Goal: Task Accomplishment & Management: Use online tool/utility

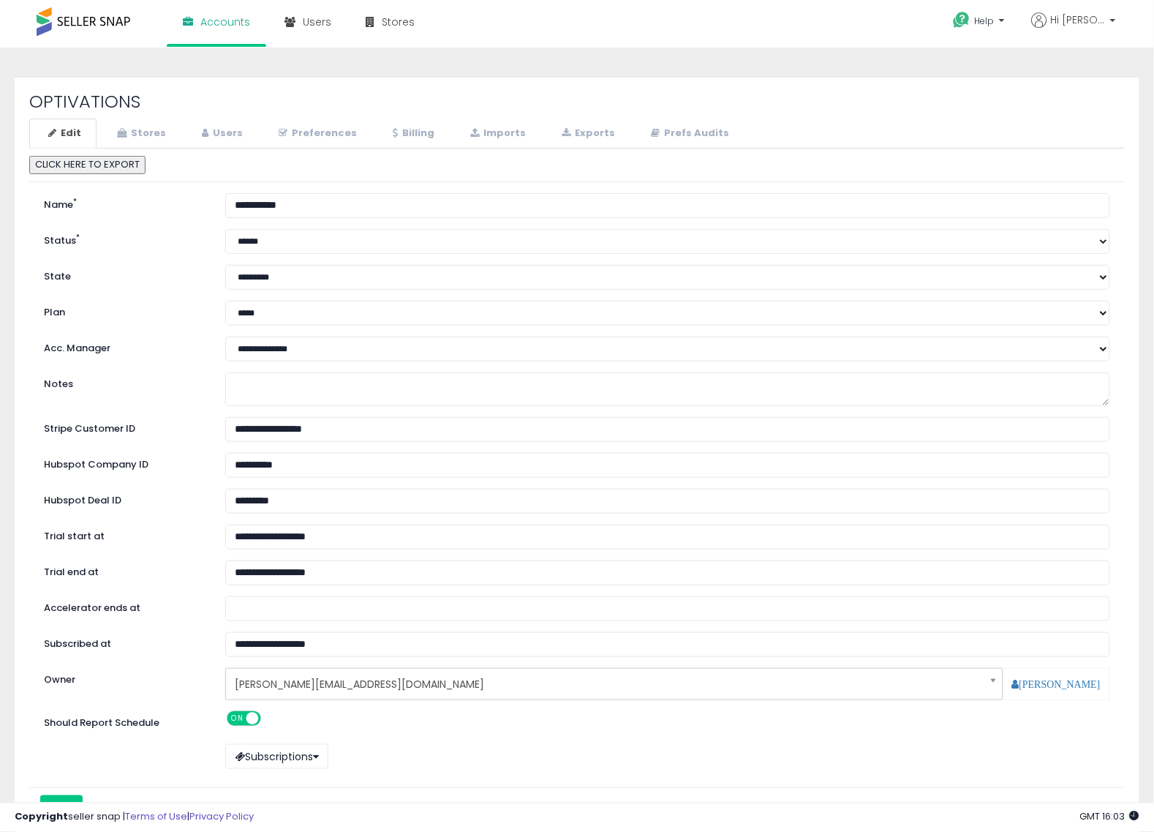
click at [679, 84] on div "OPTIVATIONS Edit Stores Users Preferences Billing" at bounding box center [577, 470] width 1125 height 787
click at [149, 132] on link "Stores" at bounding box center [139, 134] width 83 height 30
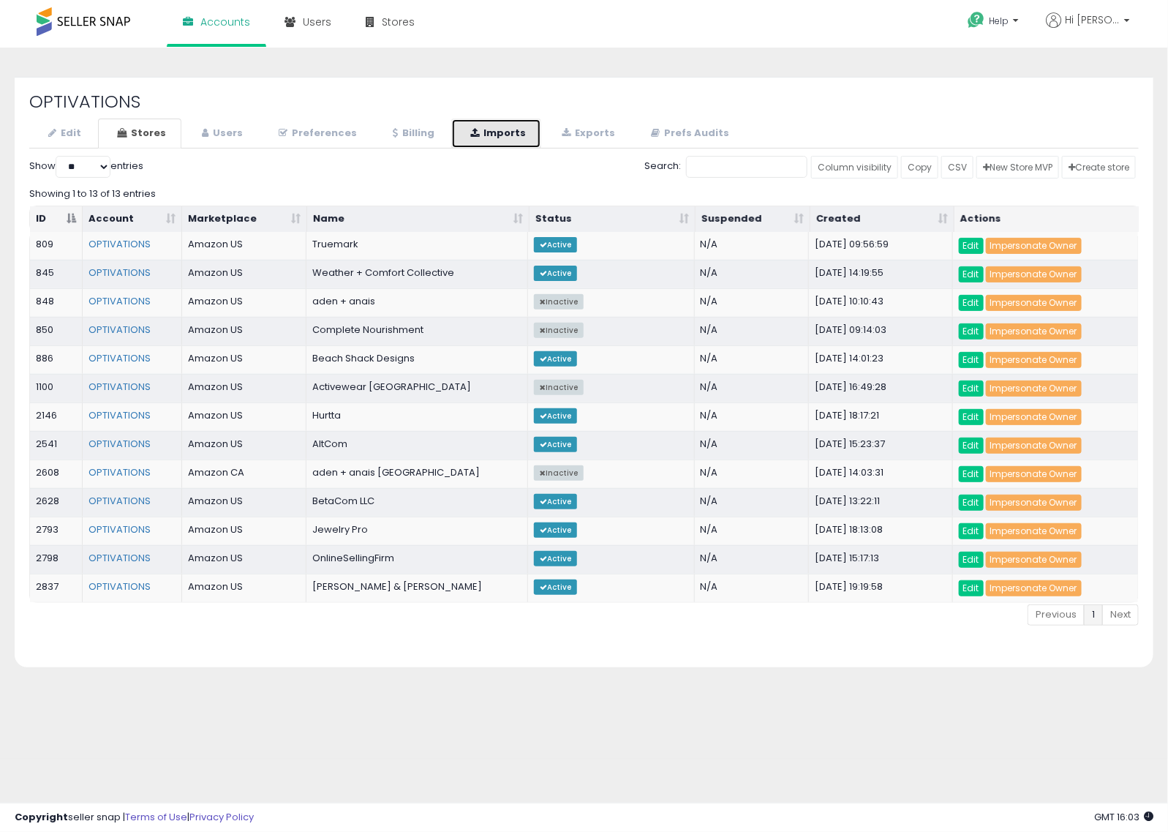
click at [466, 119] on link "Imports" at bounding box center [496, 134] width 90 height 30
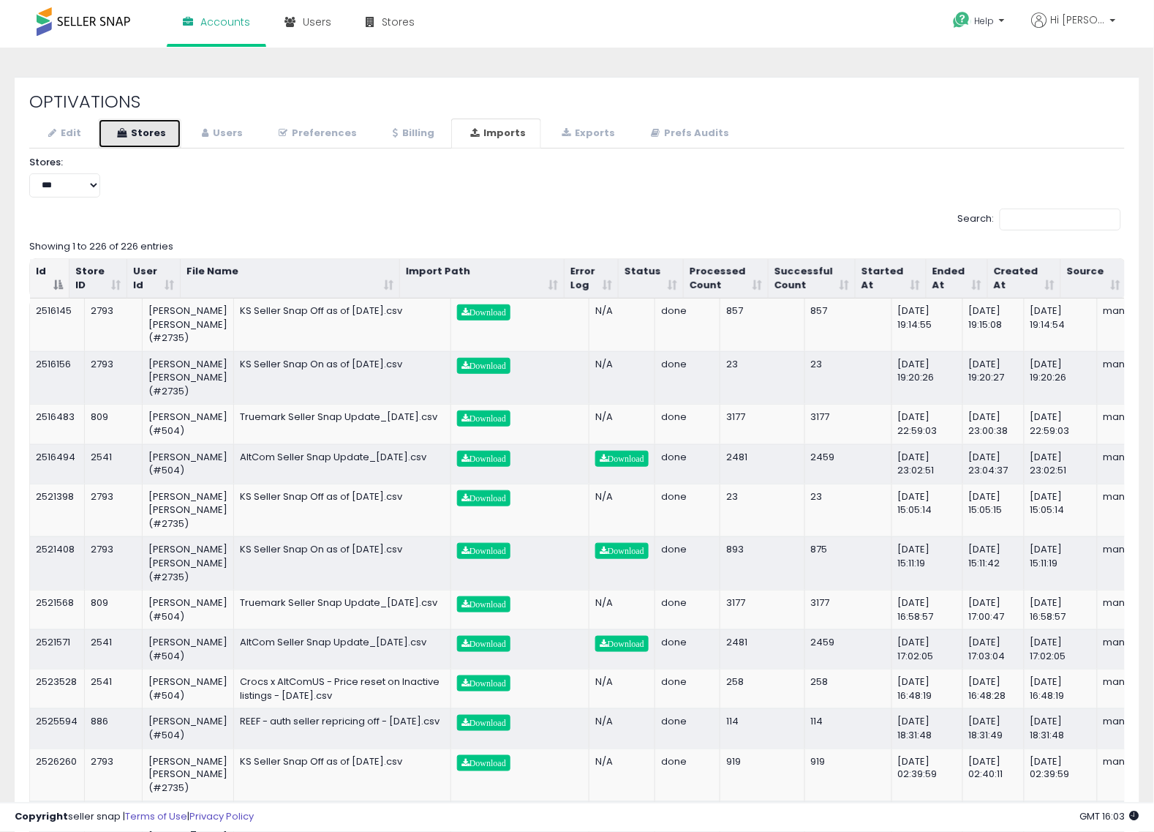
click at [165, 135] on link "Stores" at bounding box center [139, 134] width 83 height 30
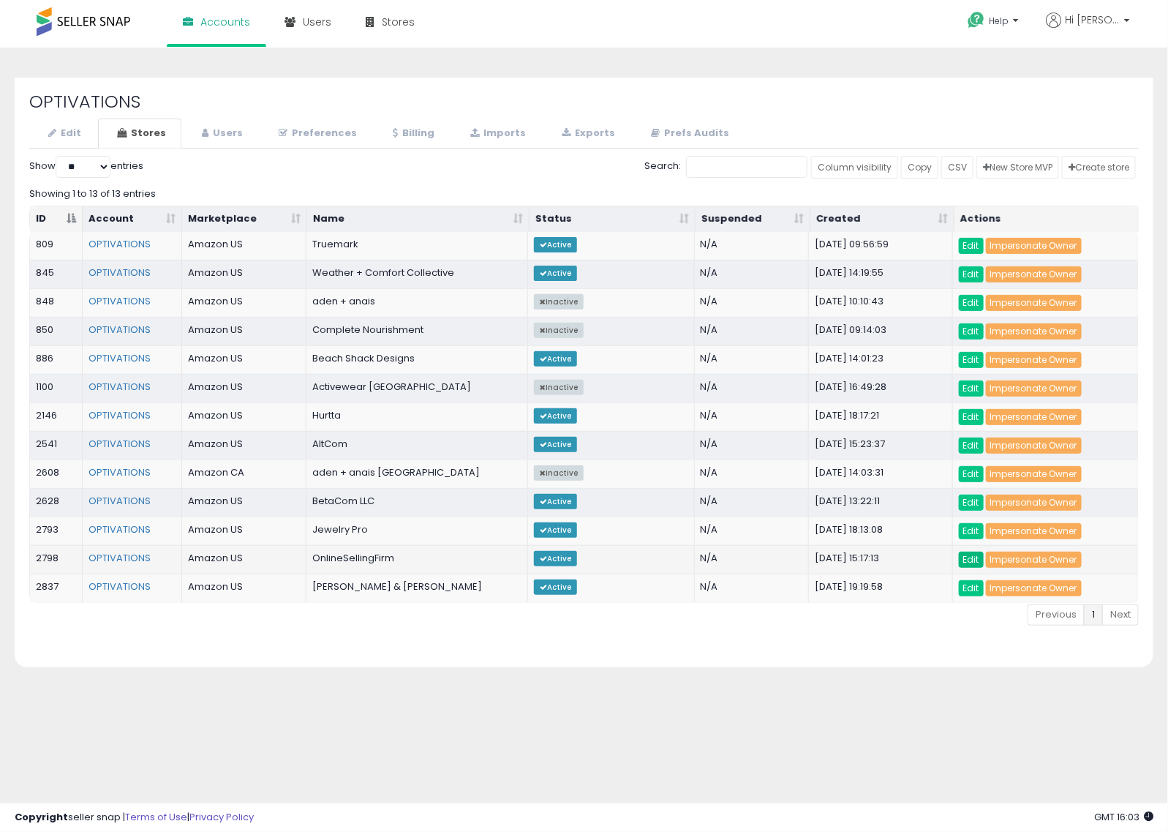
click at [968, 565] on link "Edit" at bounding box center [971, 560] width 25 height 16
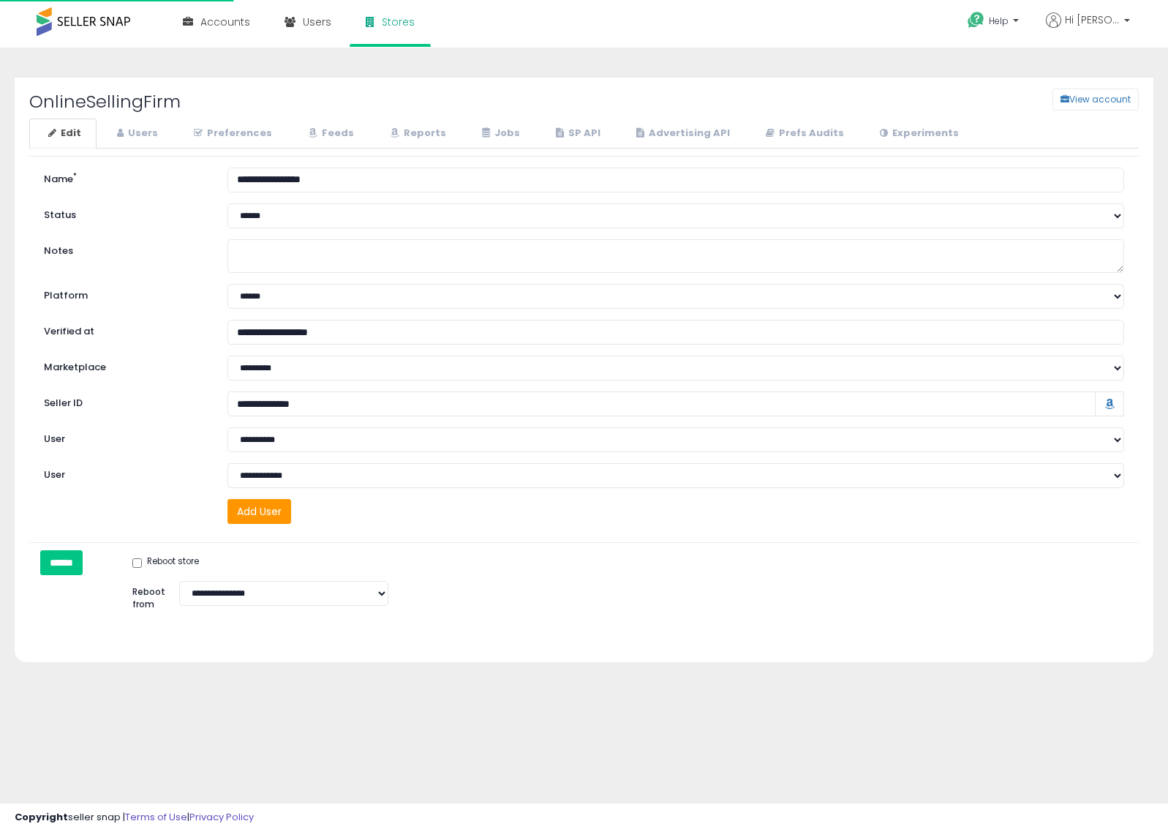
select select "**"
click at [140, 133] on link "Users" at bounding box center [135, 134] width 75 height 30
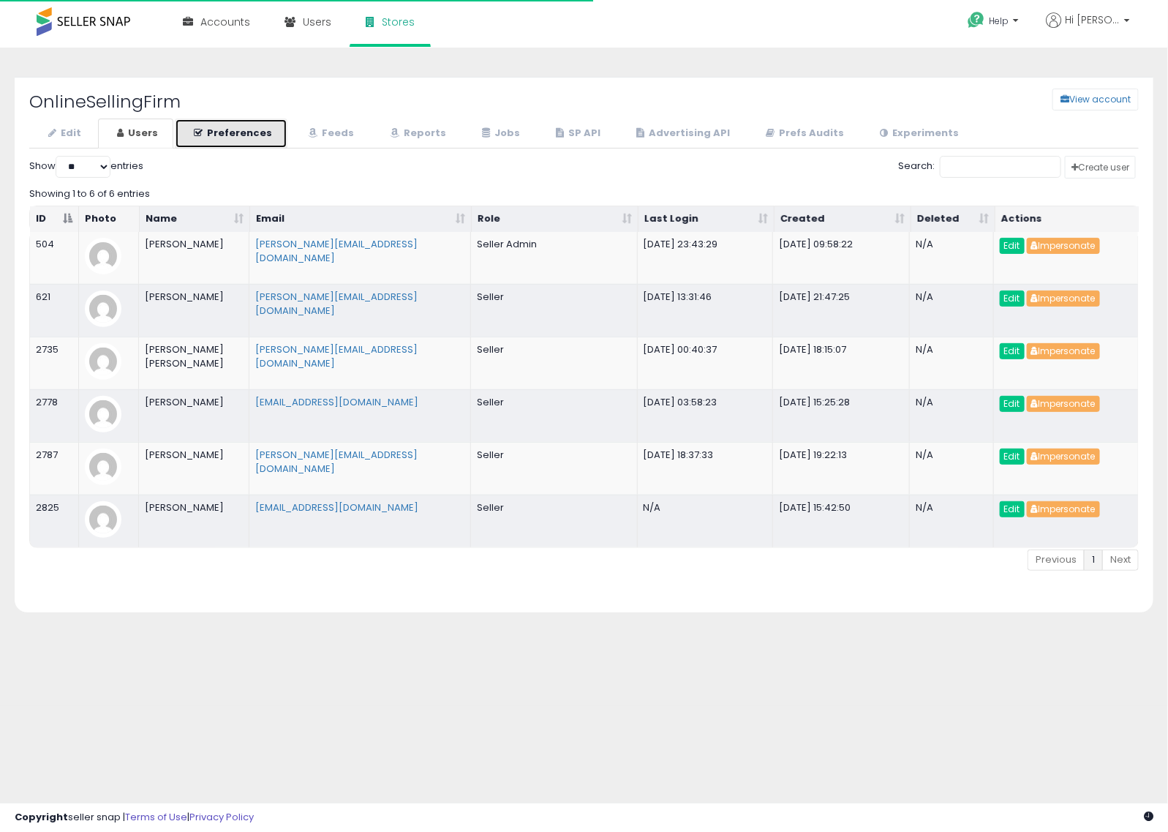
click at [229, 128] on link "Preferences" at bounding box center [231, 134] width 113 height 30
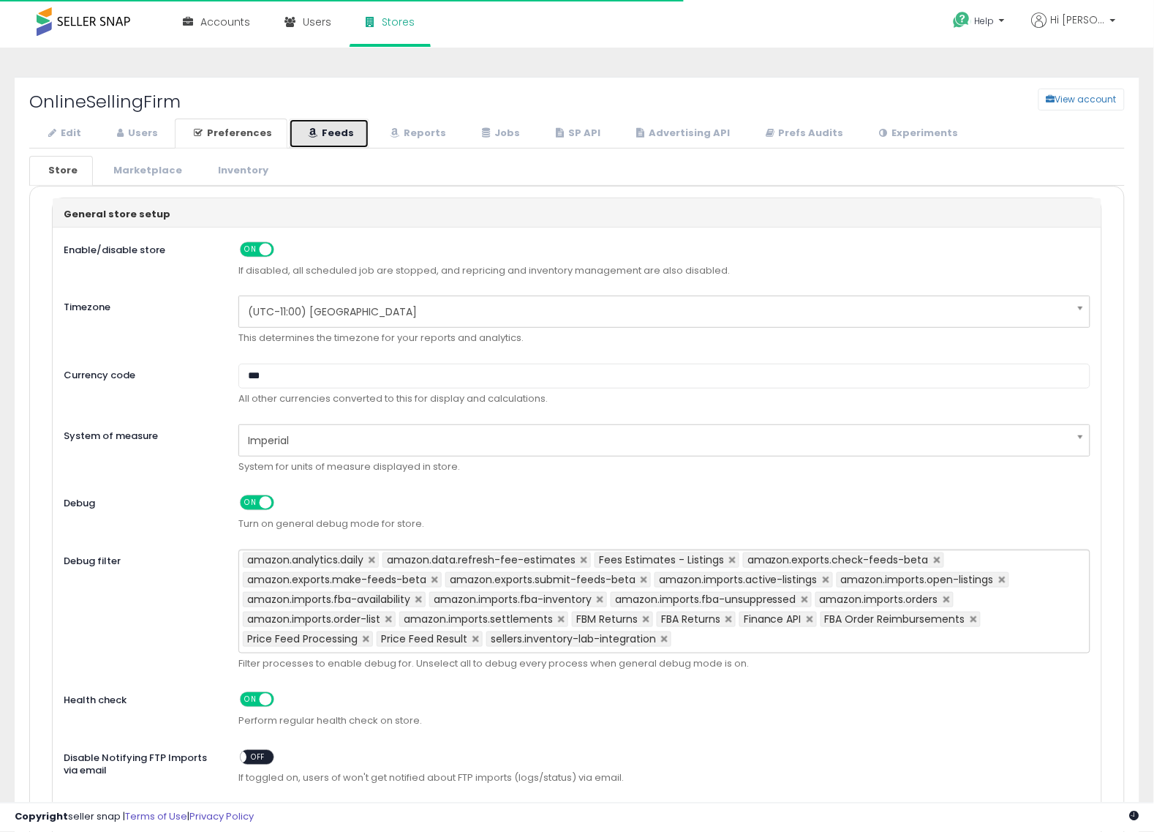
click at [340, 130] on link "Feeds" at bounding box center [329, 134] width 80 height 30
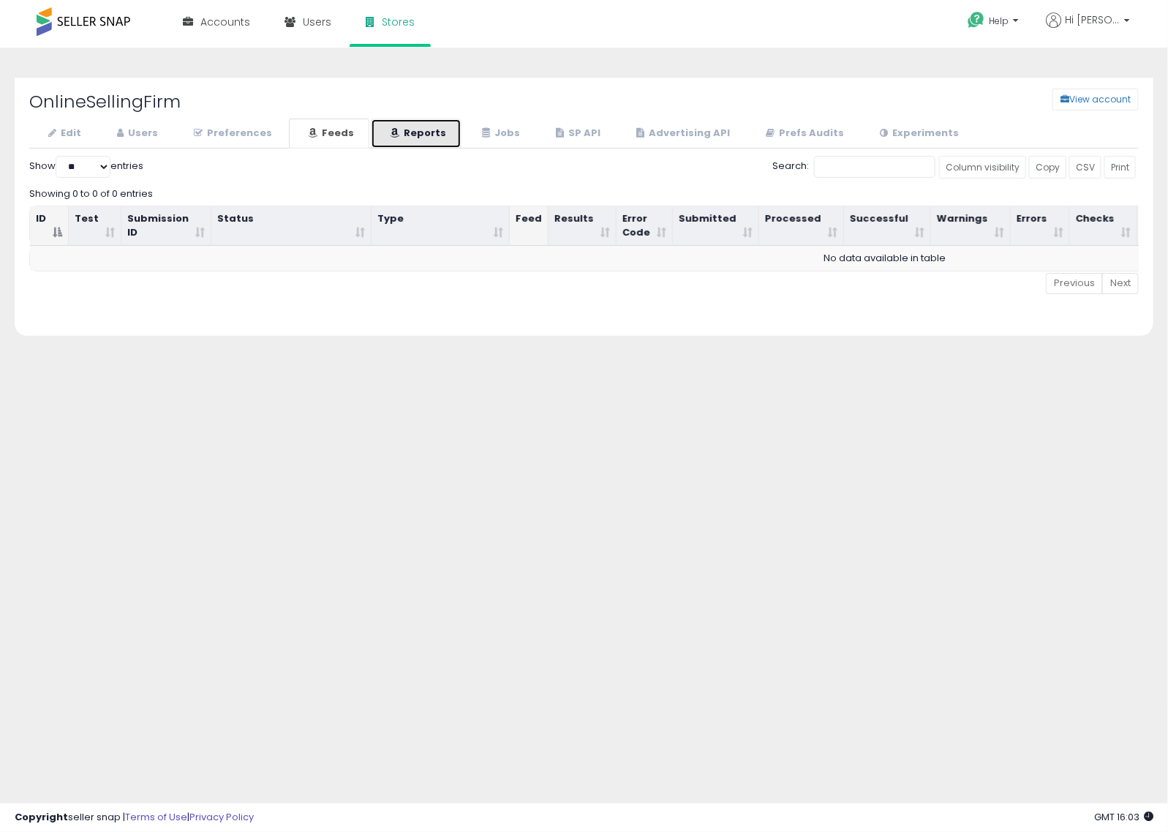
click at [422, 135] on link "Reports" at bounding box center [416, 134] width 91 height 30
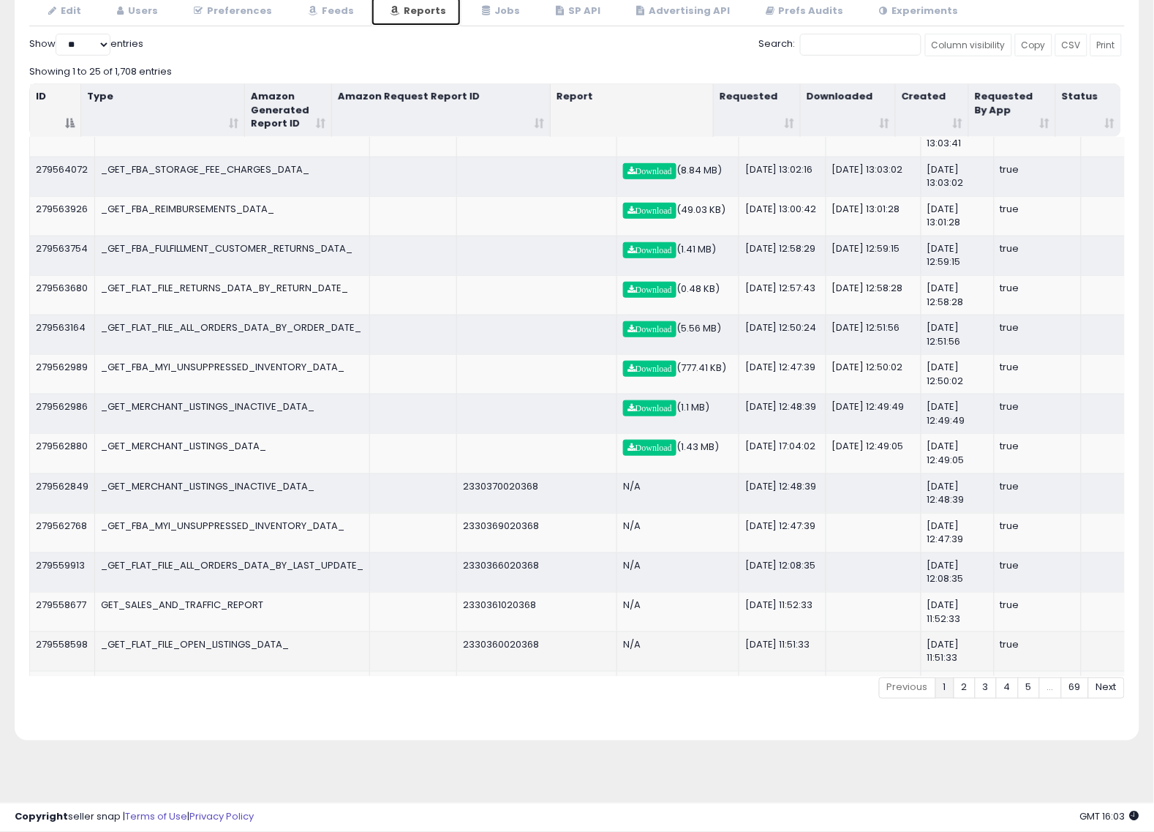
scroll to position [469, 0]
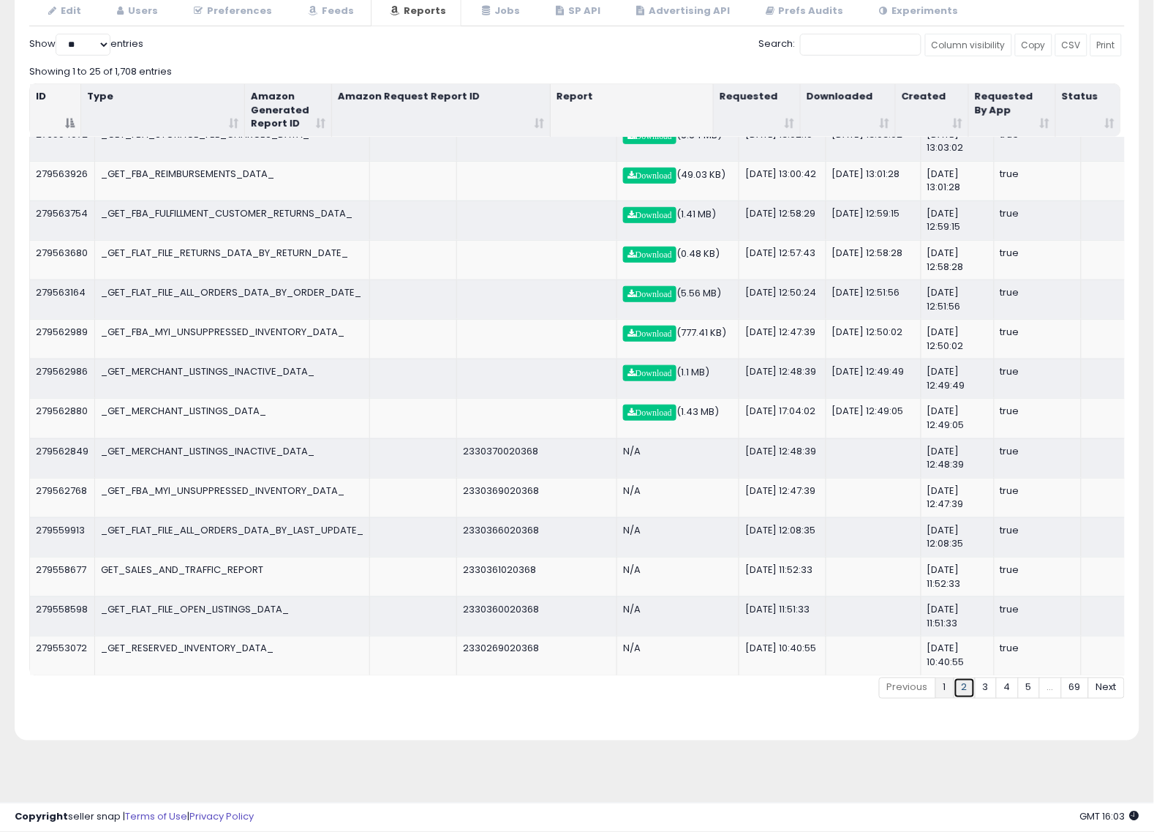
click at [967, 688] on link "2" at bounding box center [965, 687] width 22 height 21
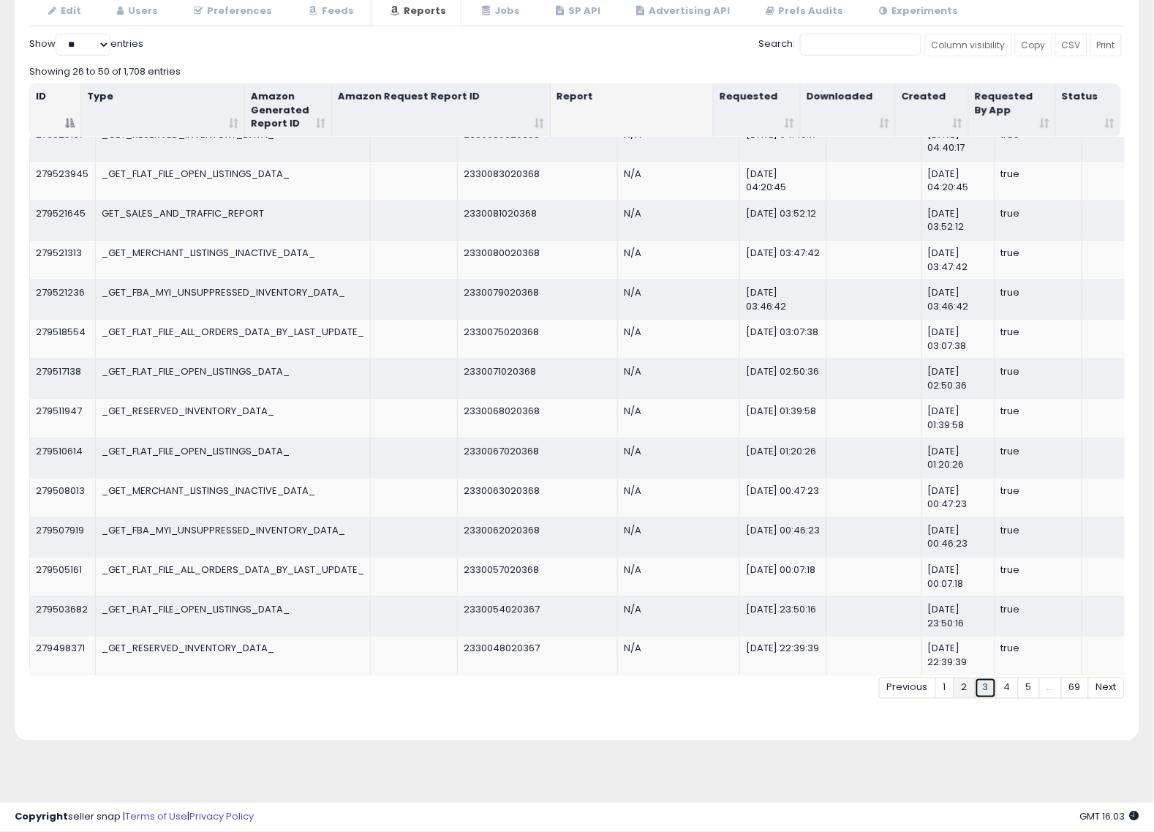
click at [986, 685] on link "3" at bounding box center [986, 687] width 22 height 21
click at [1004, 688] on link "4" at bounding box center [1007, 687] width 23 height 21
click at [1025, 688] on link "5" at bounding box center [1029, 687] width 22 height 21
click at [966, 685] on link "…" at bounding box center [964, 687] width 23 height 21
click at [958, 690] on link "…" at bounding box center [964, 687] width 23 height 21
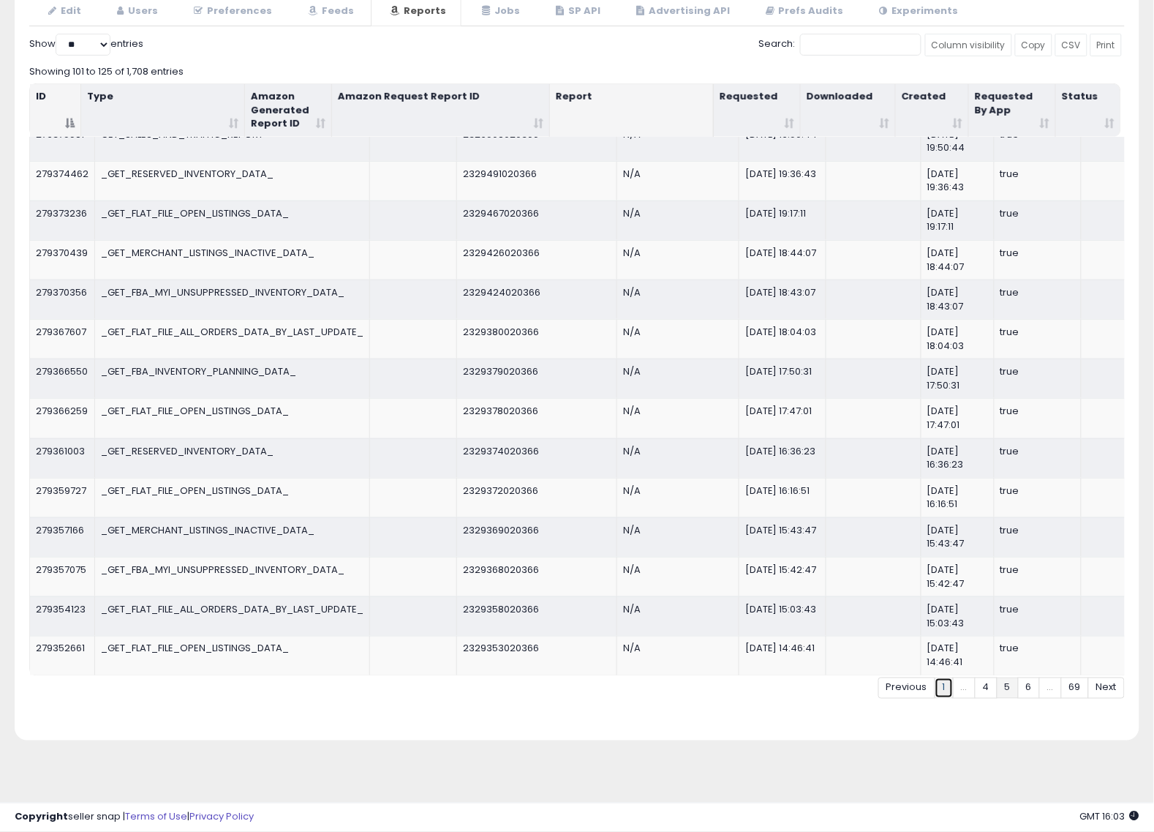
click at [945, 685] on link "1" at bounding box center [944, 687] width 19 height 21
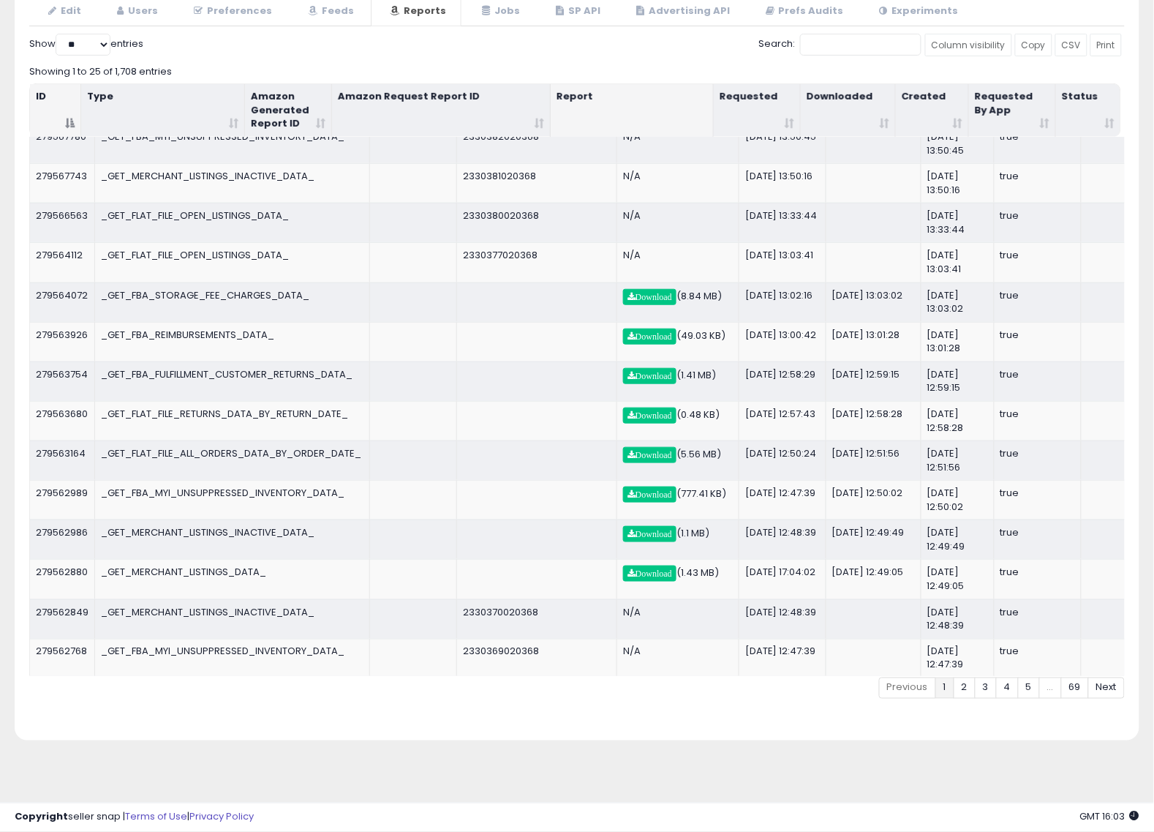
scroll to position [286, 0]
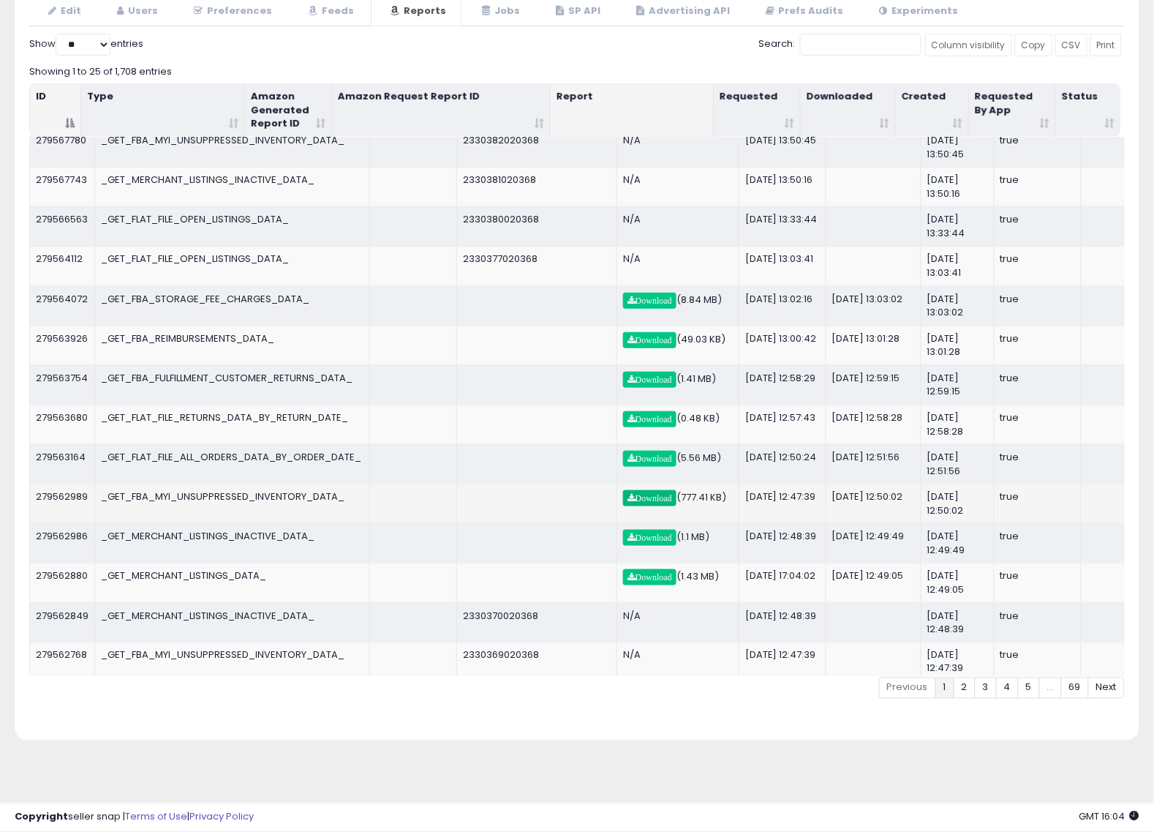
click at [646, 502] on span "Download" at bounding box center [650, 498] width 45 height 9
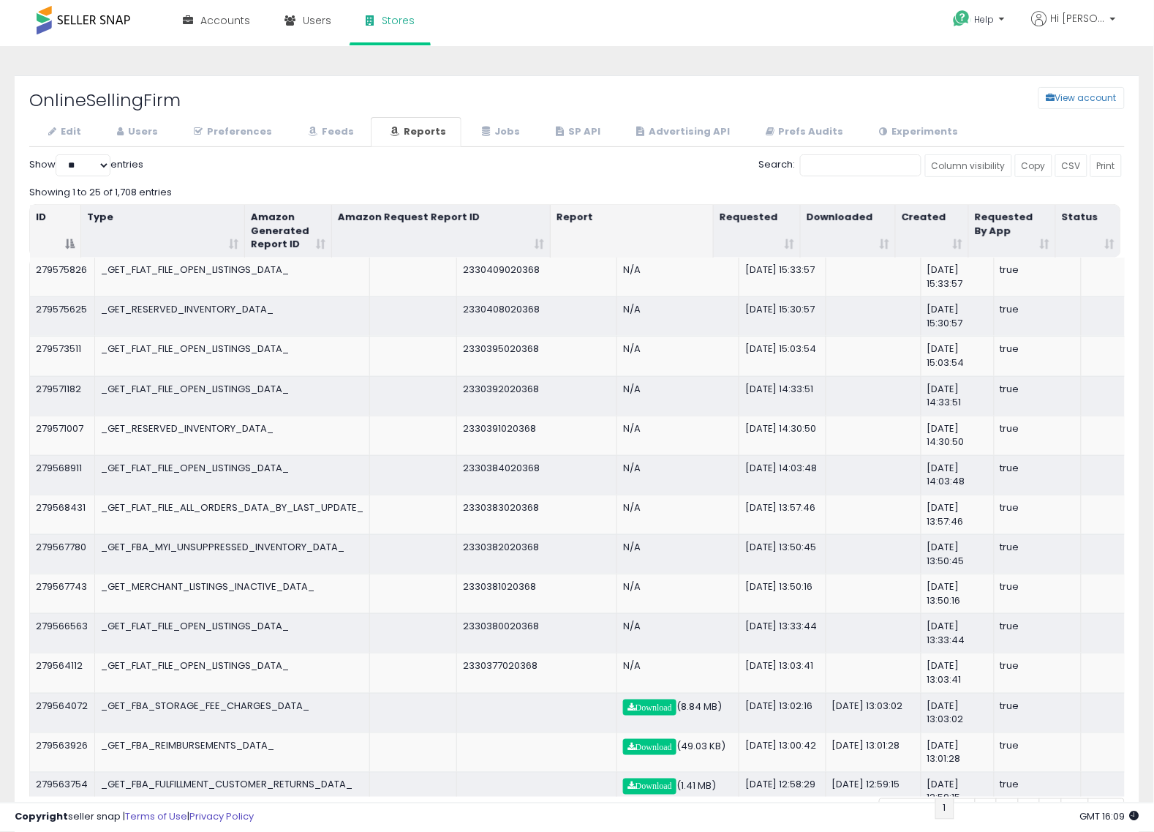
scroll to position [0, 0]
click at [506, 130] on link "Jobs" at bounding box center [499, 134] width 72 height 30
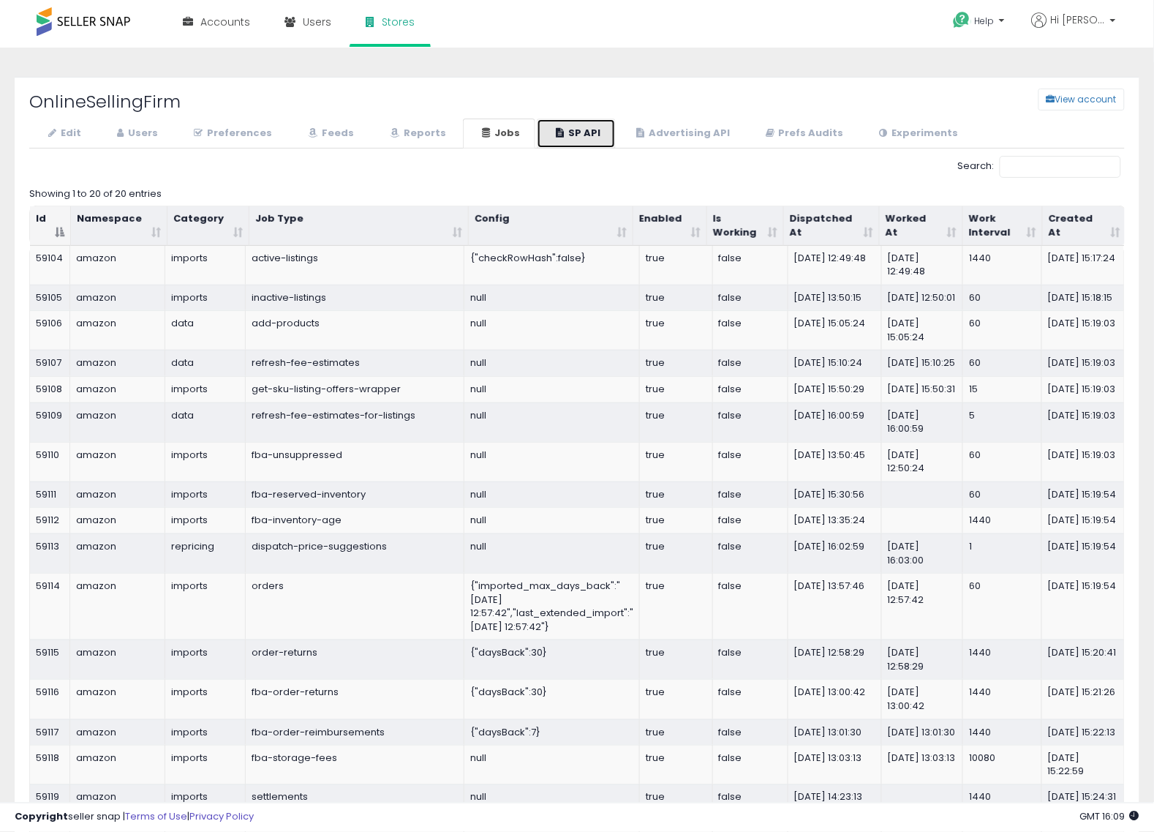
click at [573, 139] on link "SP API" at bounding box center [576, 134] width 79 height 30
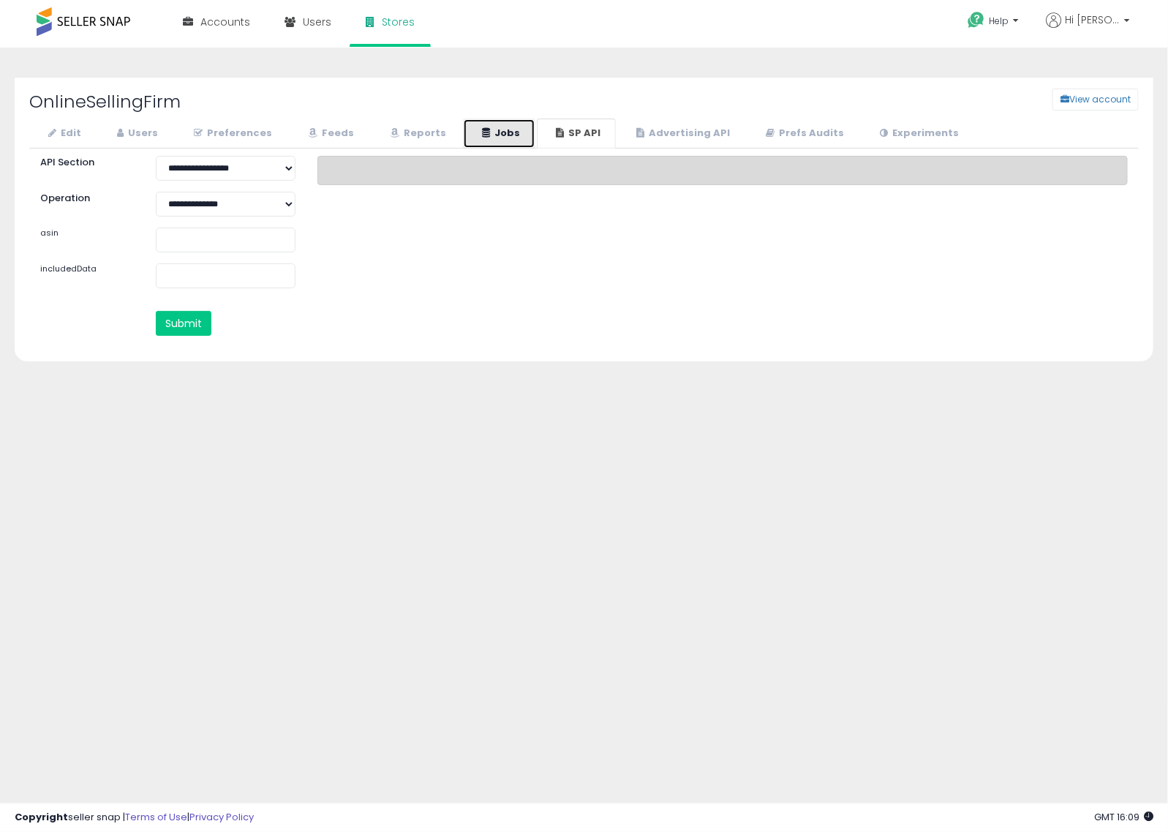
click at [517, 134] on link "Jobs" at bounding box center [499, 134] width 72 height 30
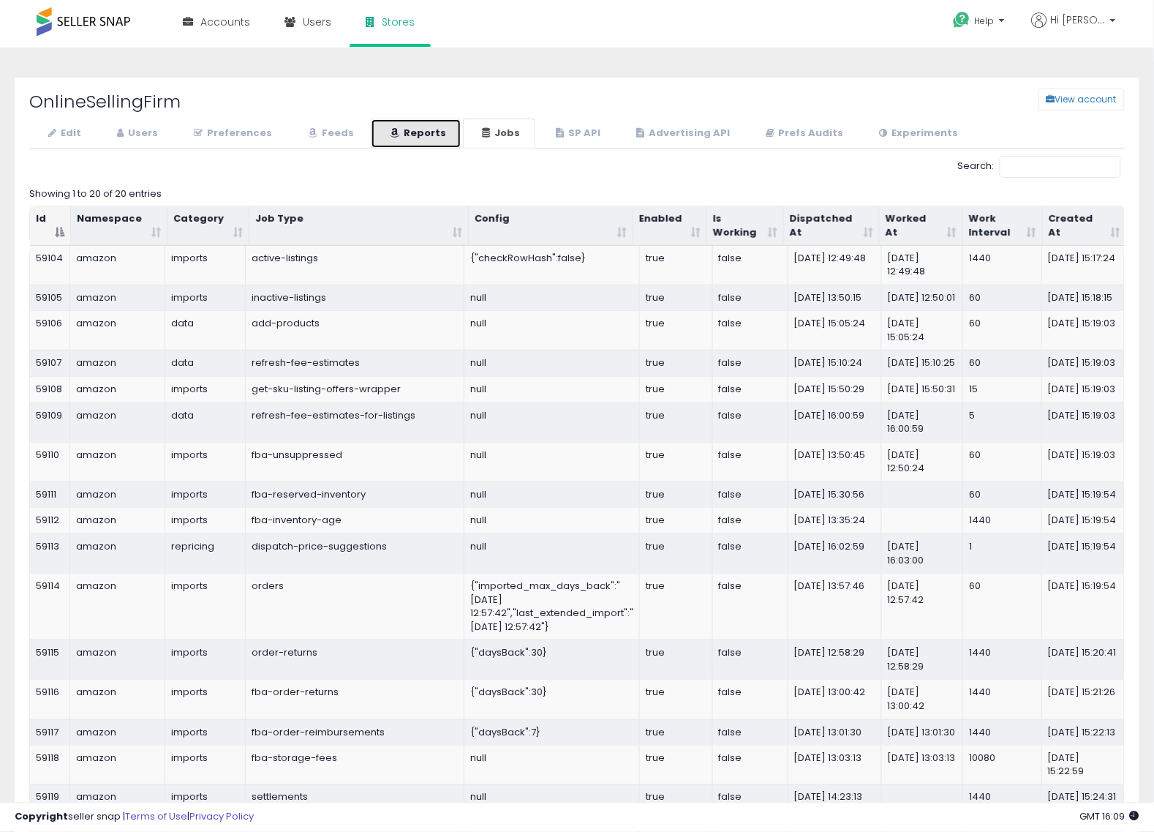
click at [432, 128] on link "Reports" at bounding box center [416, 134] width 91 height 30
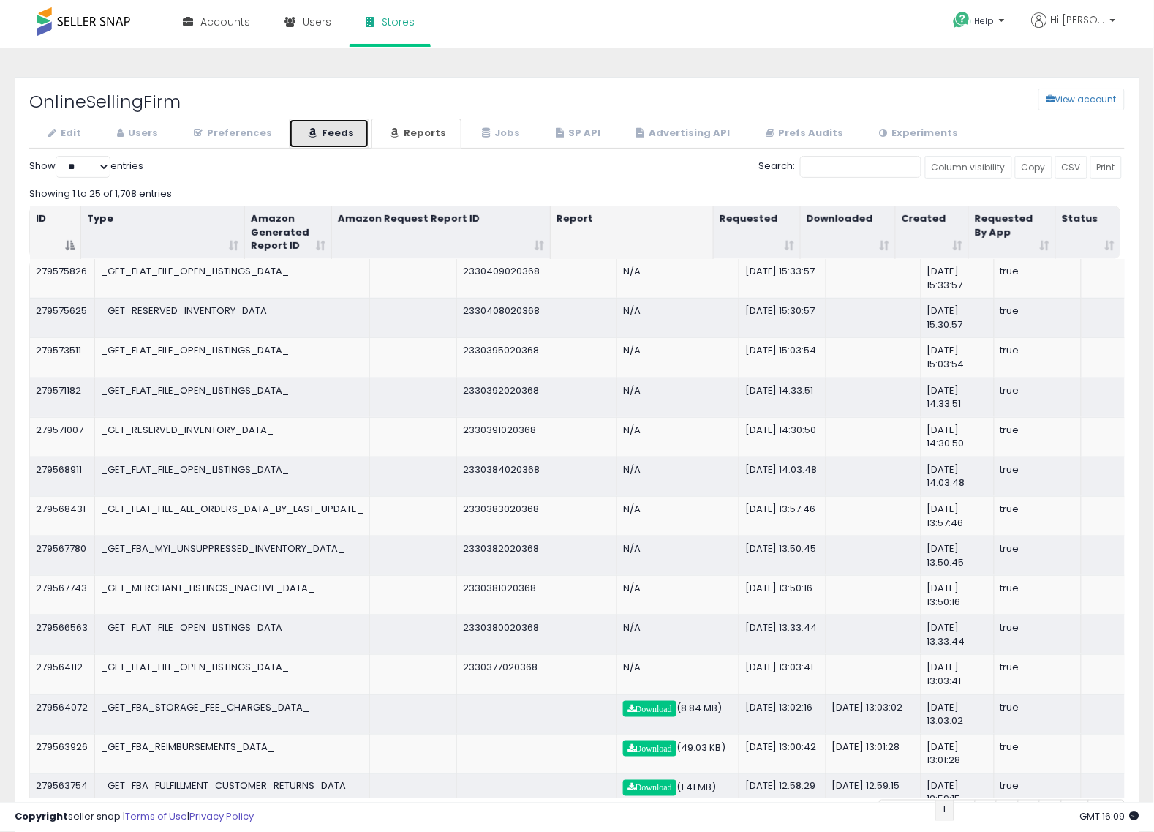
click at [307, 123] on link "Feeds" at bounding box center [329, 134] width 80 height 30
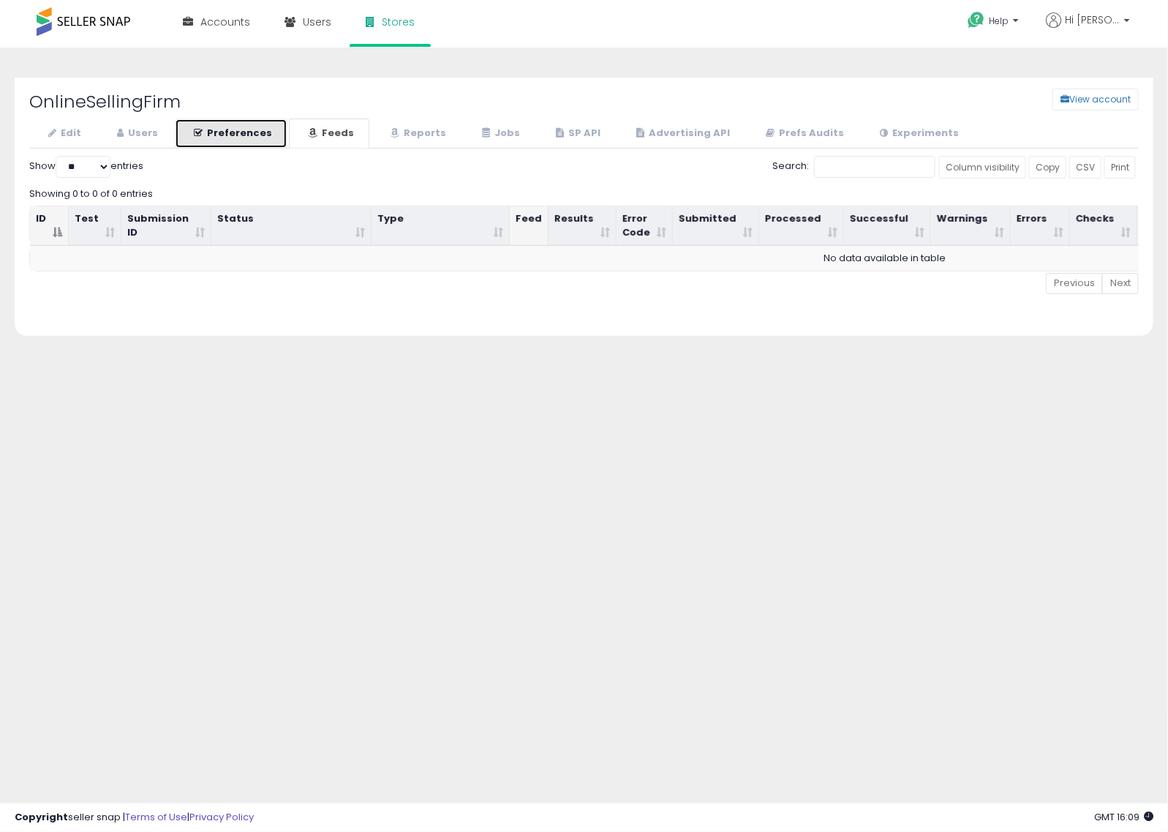
click at [250, 124] on link "Preferences" at bounding box center [231, 134] width 113 height 30
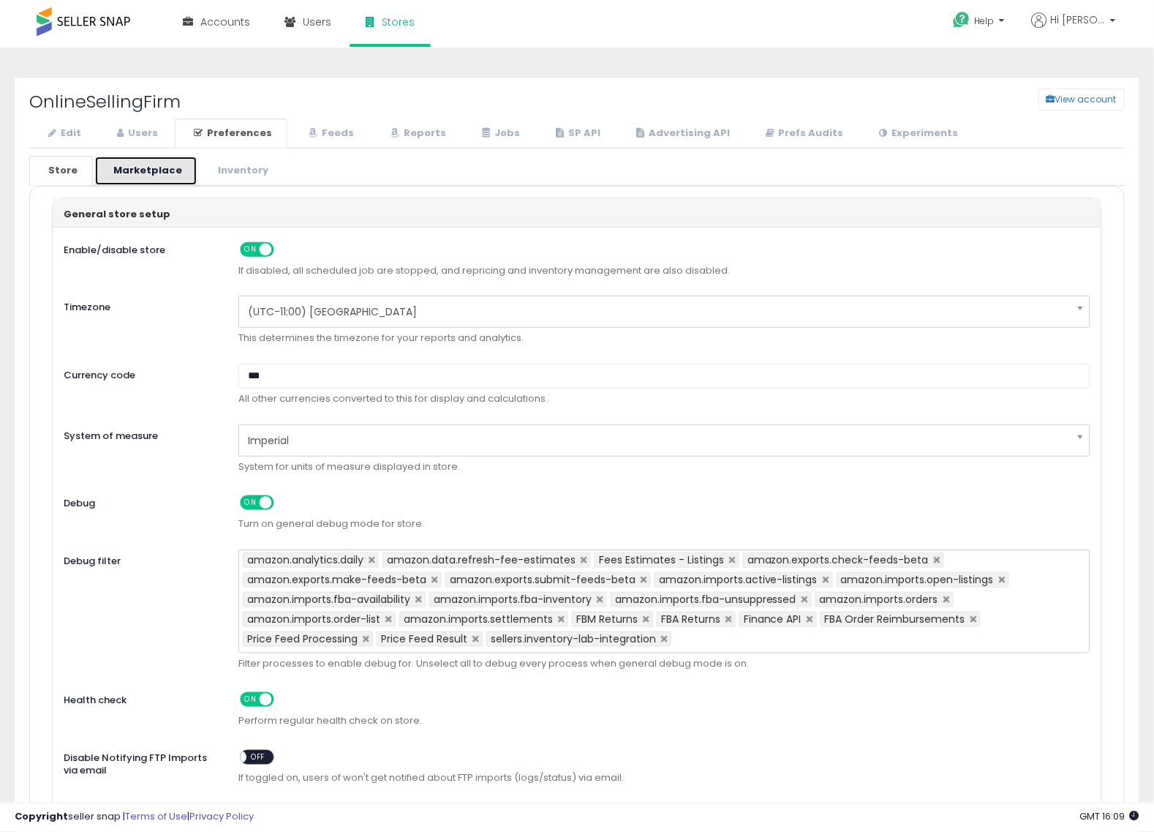
click at [136, 165] on link "Marketplace" at bounding box center [145, 171] width 103 height 30
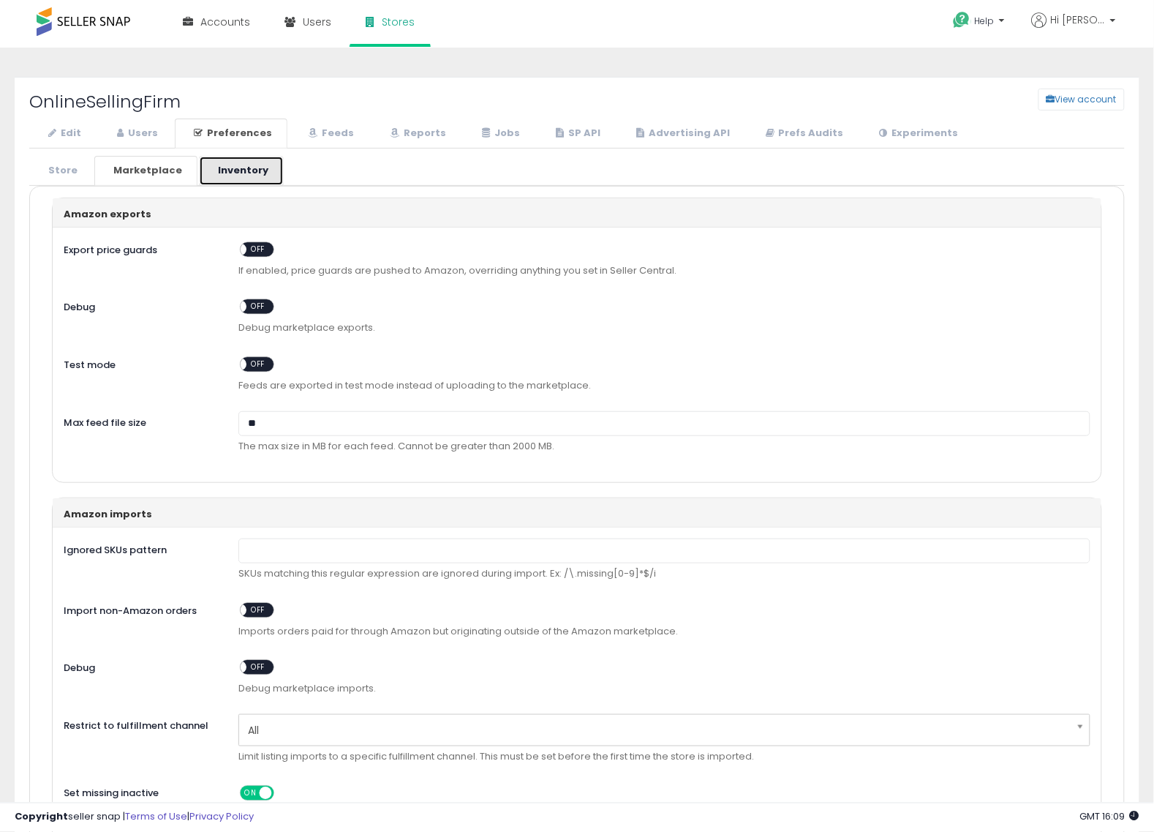
click at [208, 162] on link "Inventory" at bounding box center [241, 171] width 85 height 30
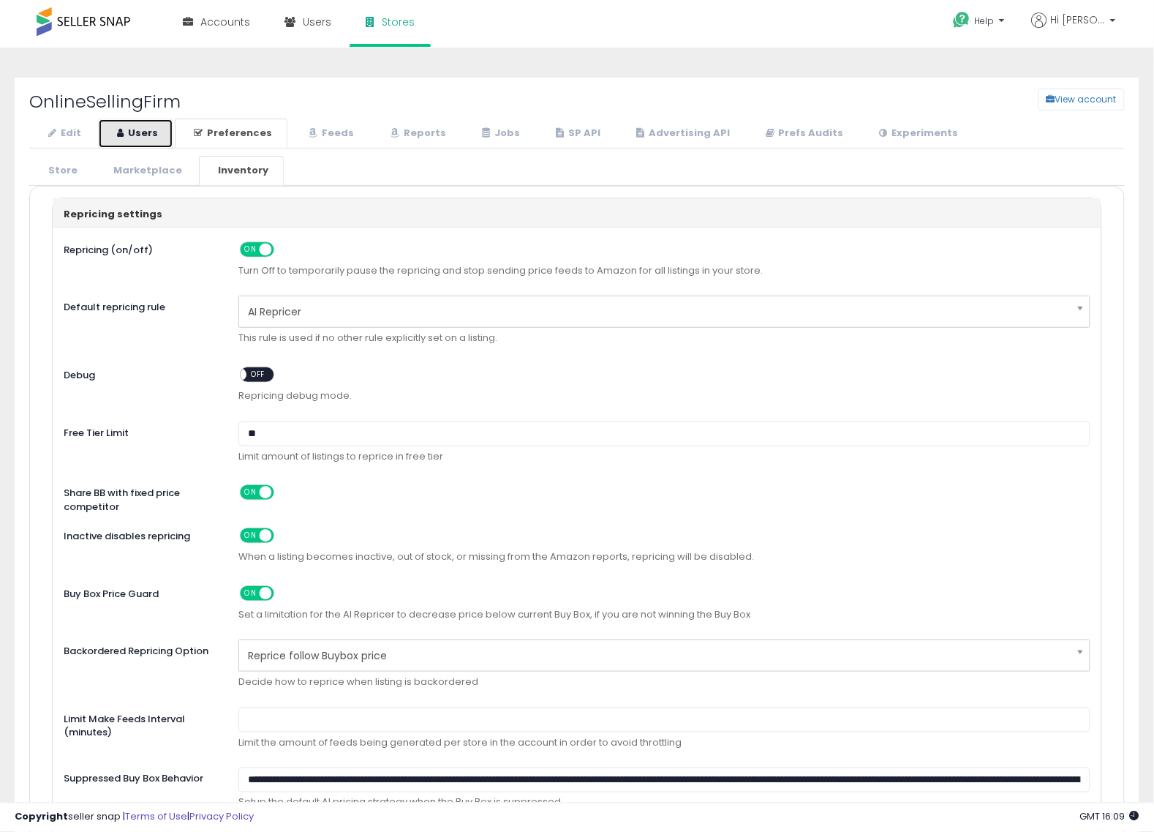
click at [154, 132] on link "Users" at bounding box center [135, 134] width 75 height 30
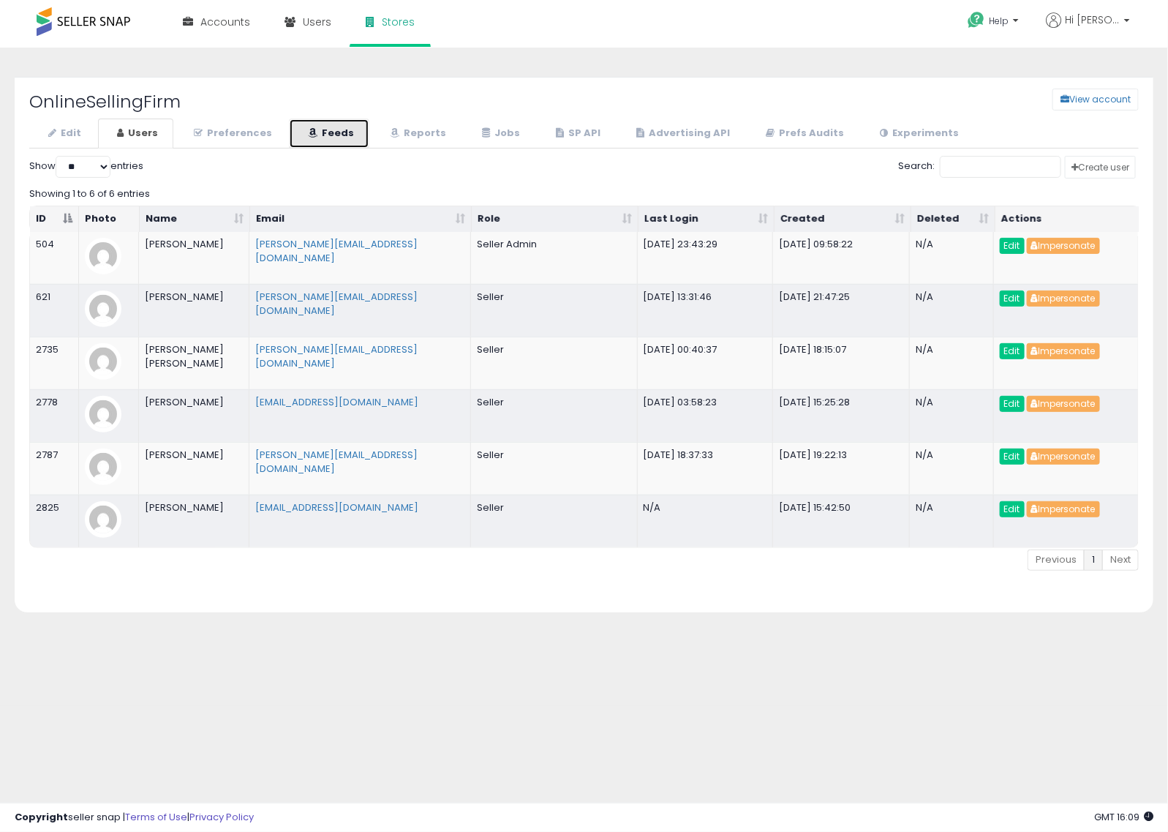
click at [309, 136] on icon at bounding box center [313, 133] width 10 height 10
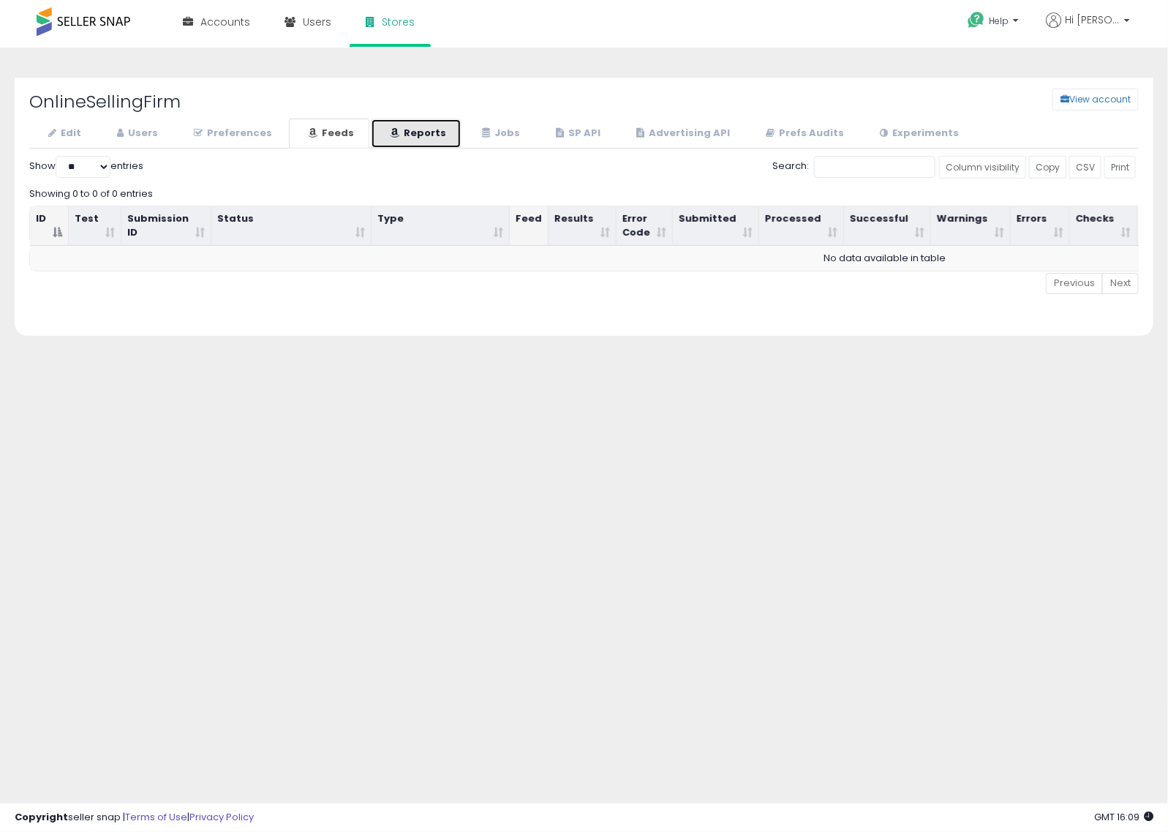
click at [429, 143] on link "Reports" at bounding box center [416, 134] width 91 height 30
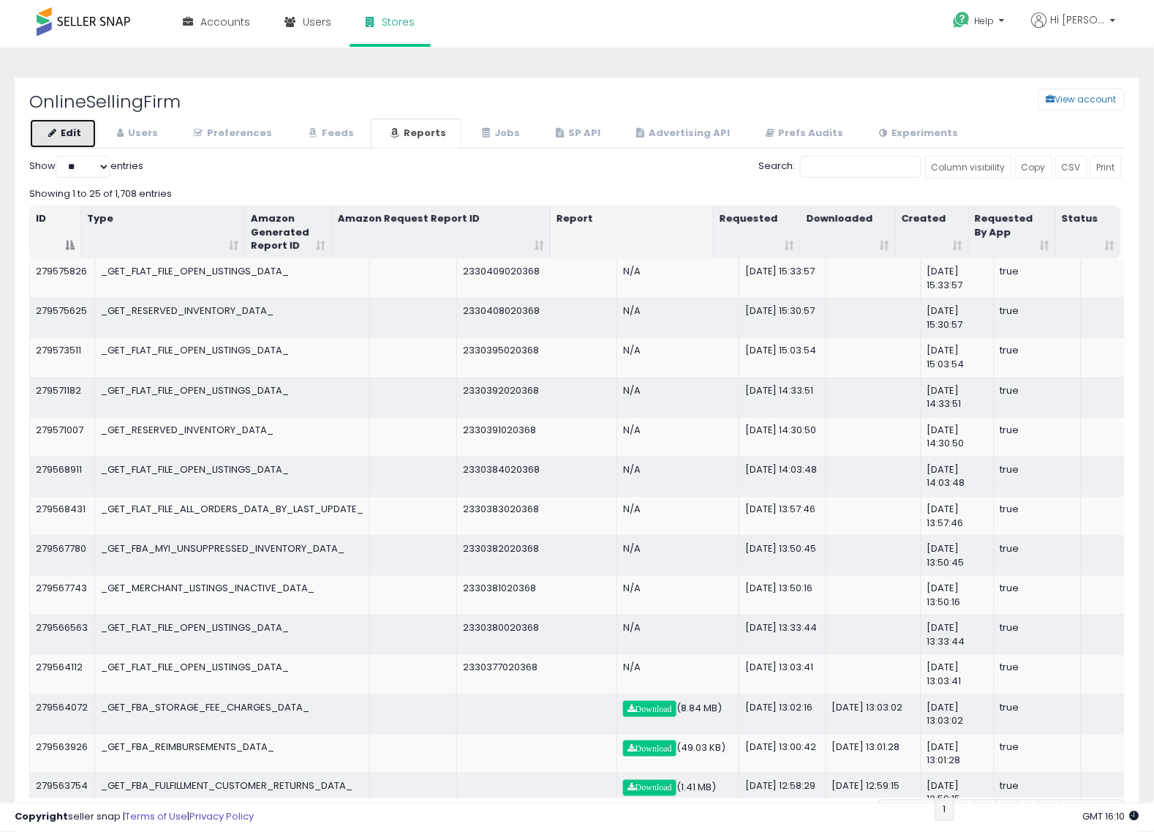
click at [66, 132] on link "Edit" at bounding box center [62, 134] width 67 height 30
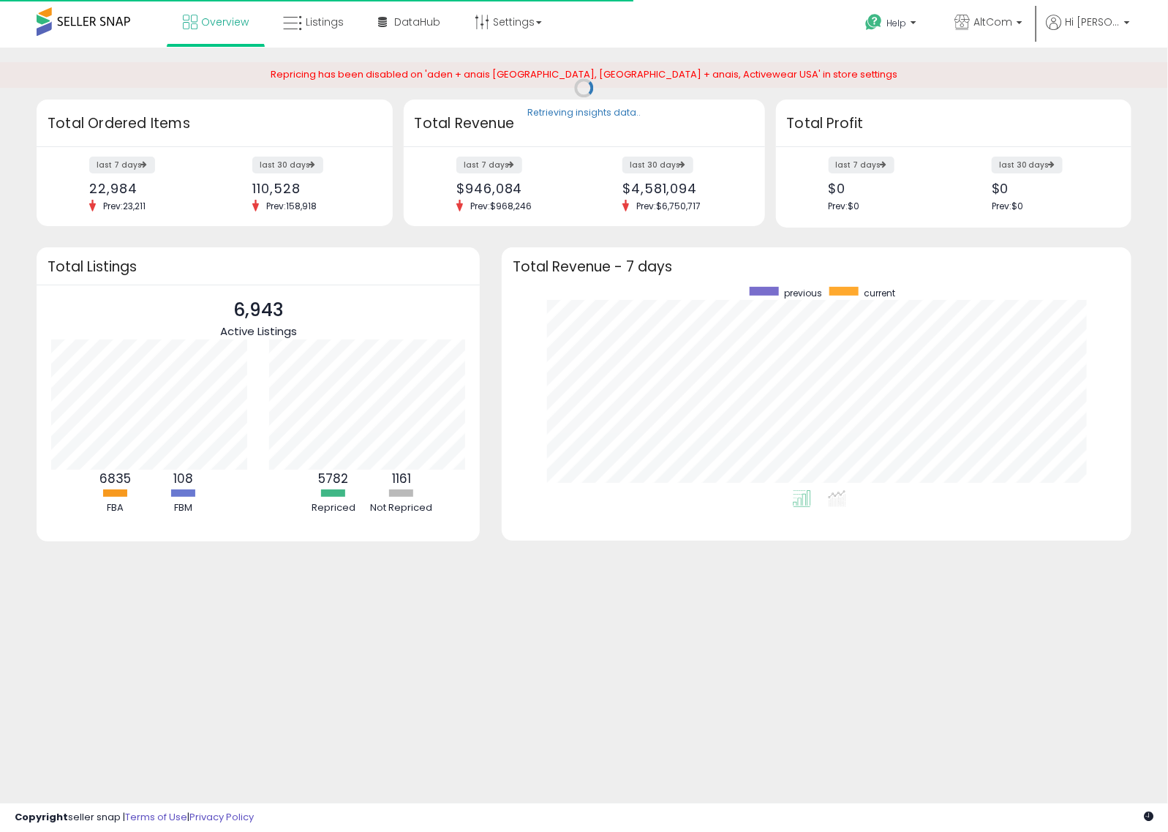
scroll to position [203, 601]
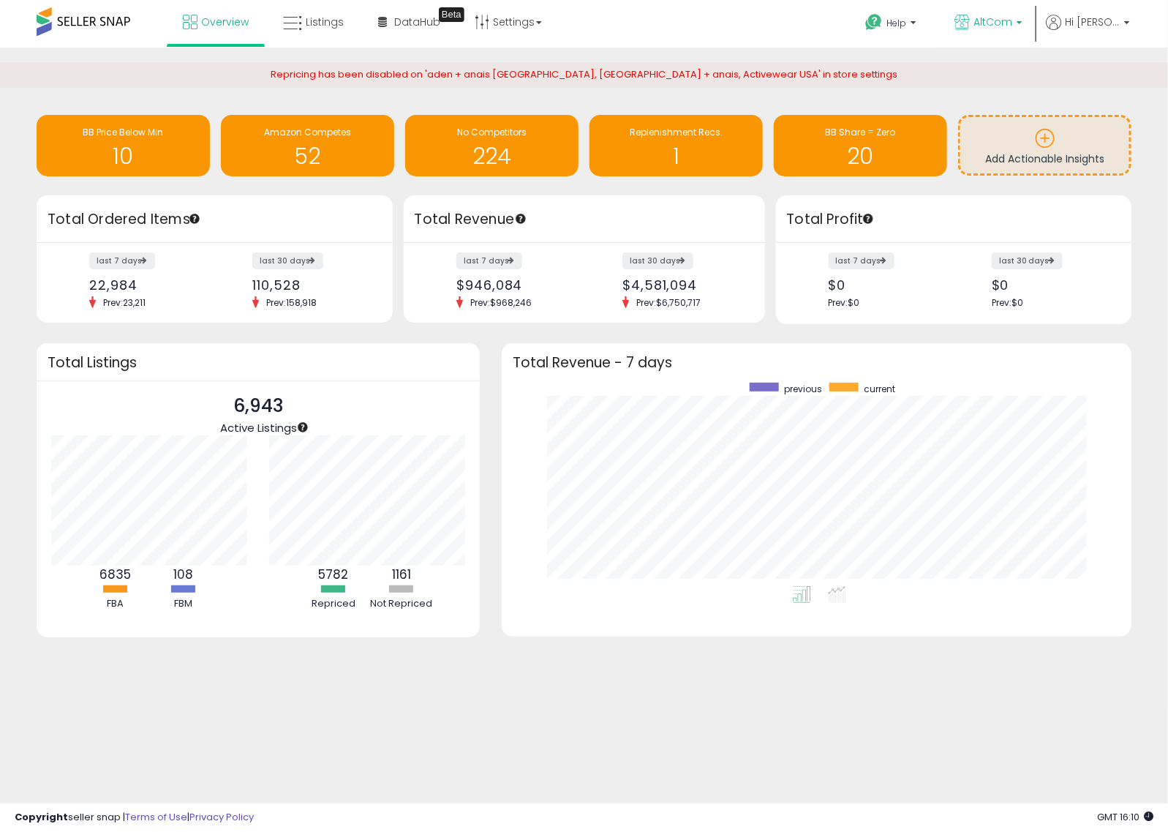
click at [1013, 24] on span "AltCom" at bounding box center [993, 22] width 39 height 15
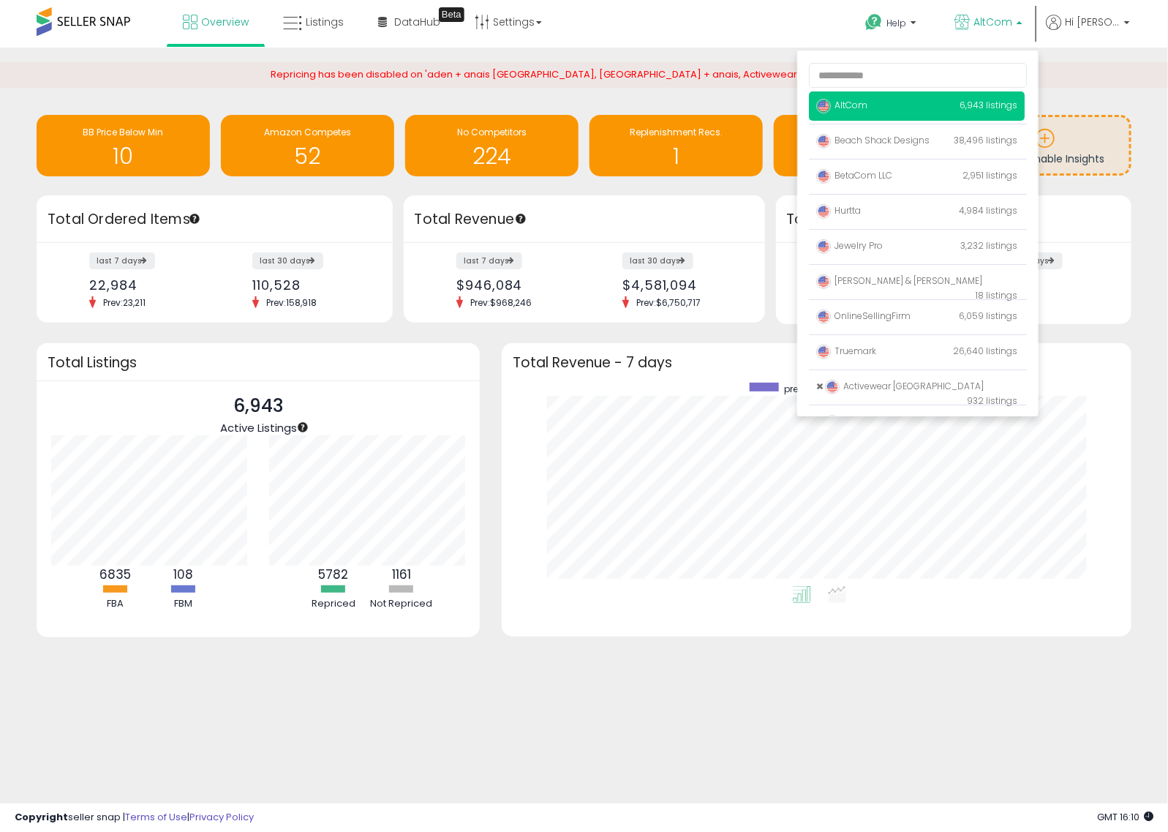
scroll to position [91, 0]
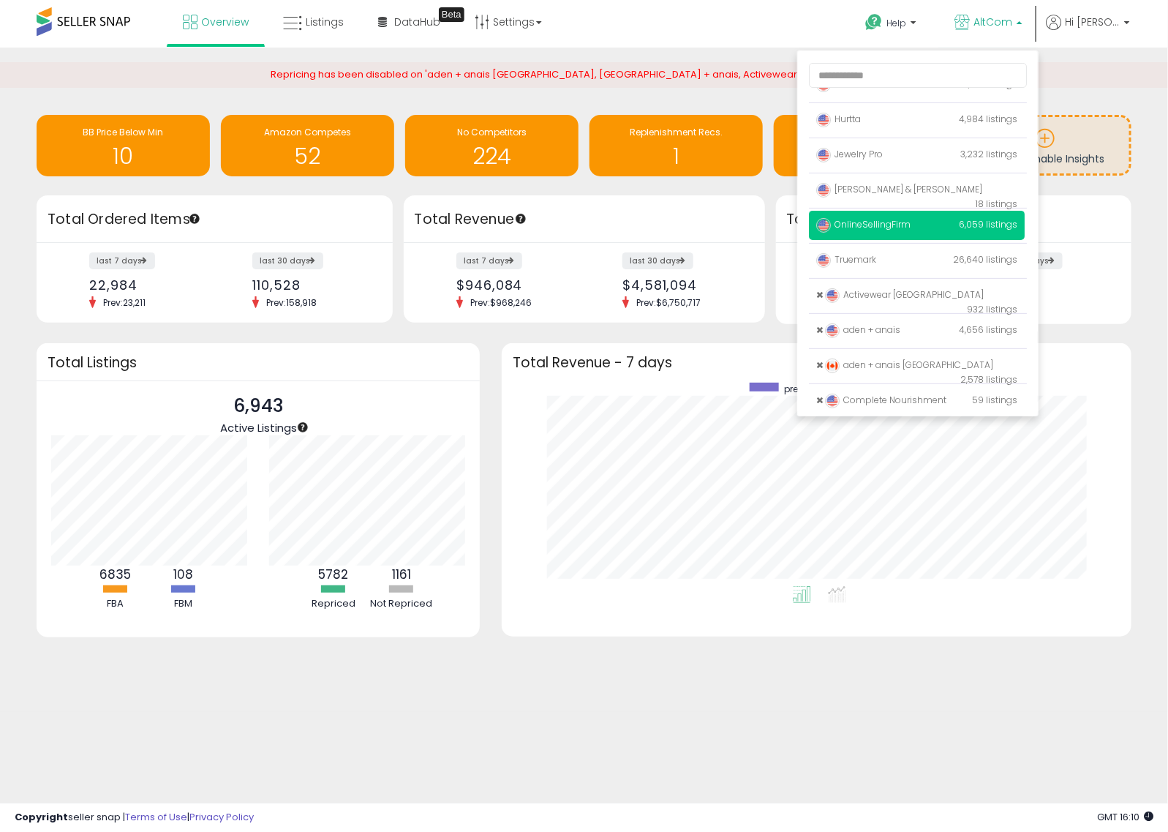
click at [911, 229] on span "OnlineSellingFirm" at bounding box center [863, 224] width 94 height 12
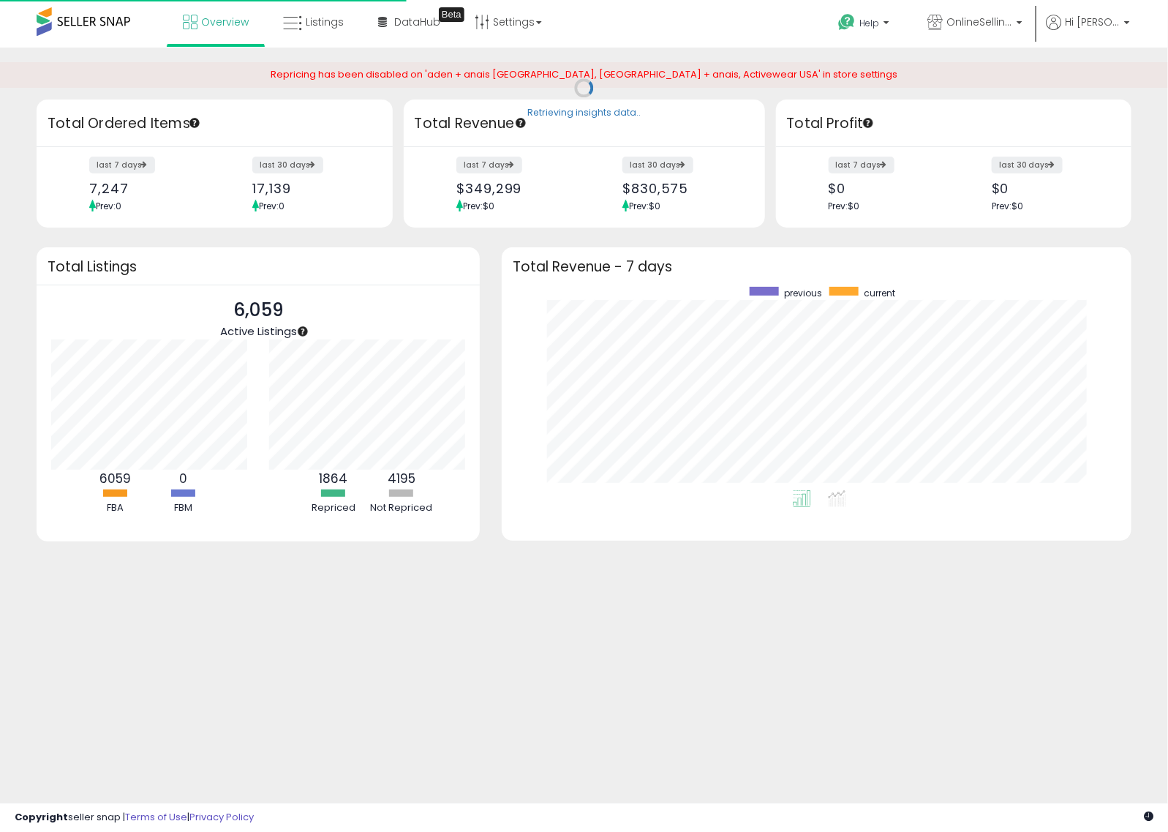
scroll to position [203, 601]
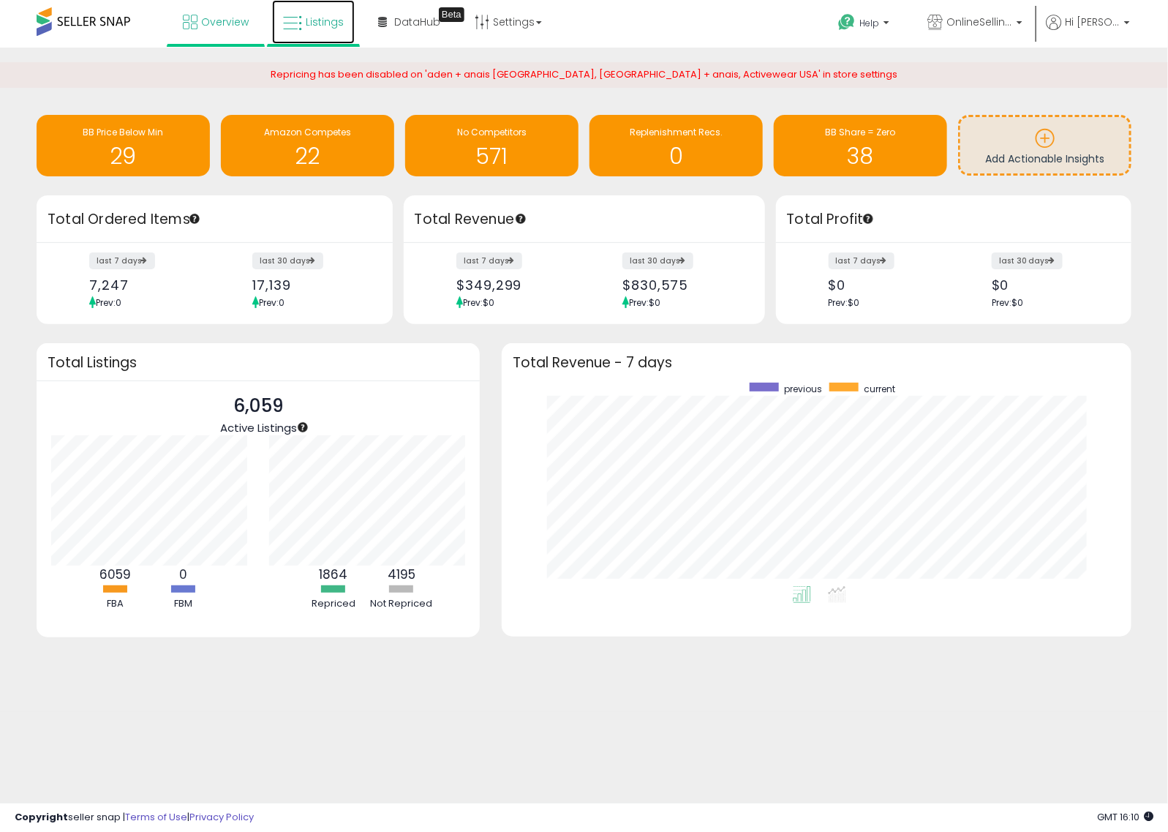
click at [320, 23] on span "Listings" at bounding box center [325, 22] width 38 height 15
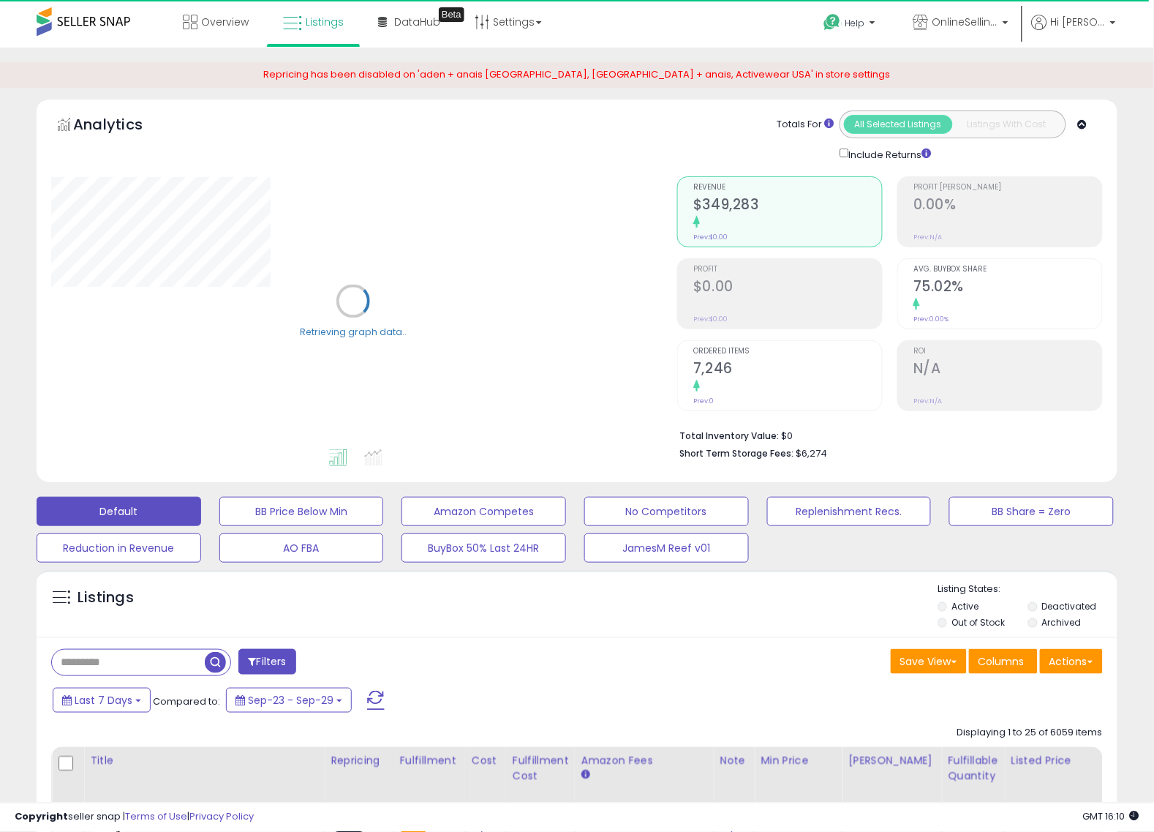
click at [147, 664] on input "text" at bounding box center [128, 663] width 153 height 26
paste input "**********"
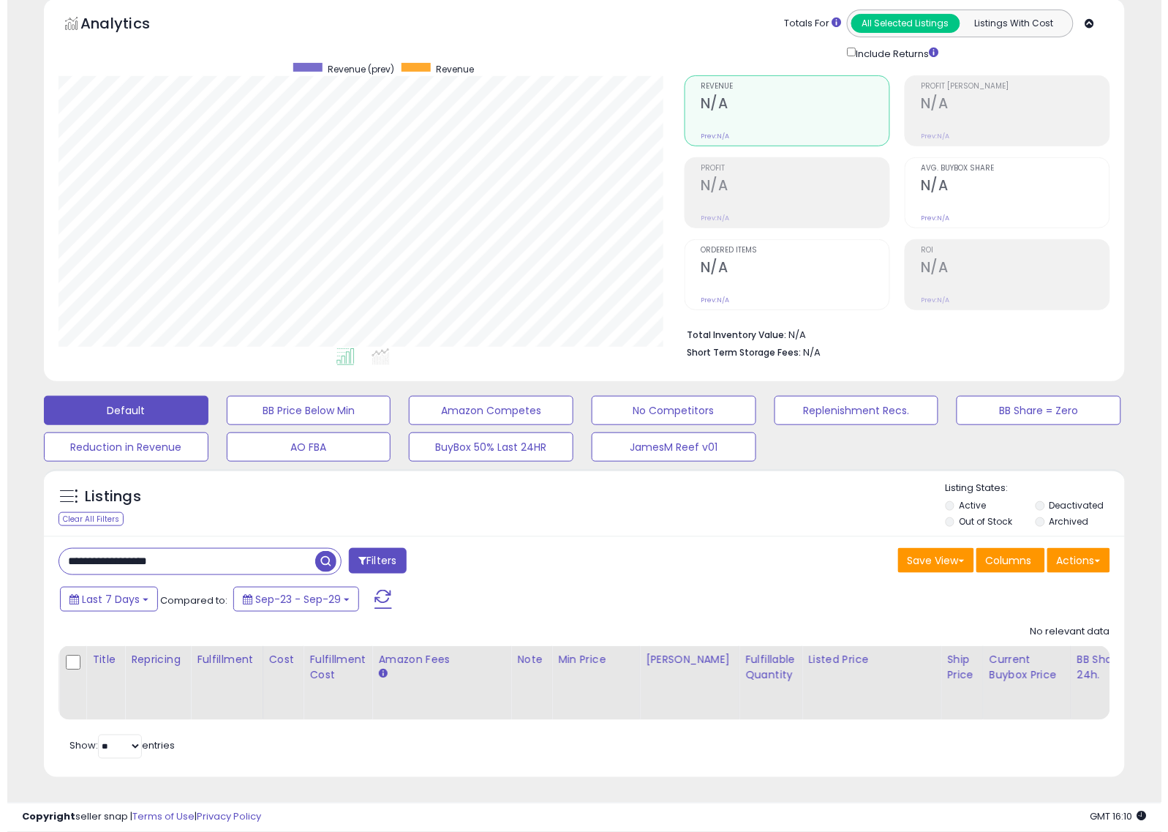
scroll to position [300, 627]
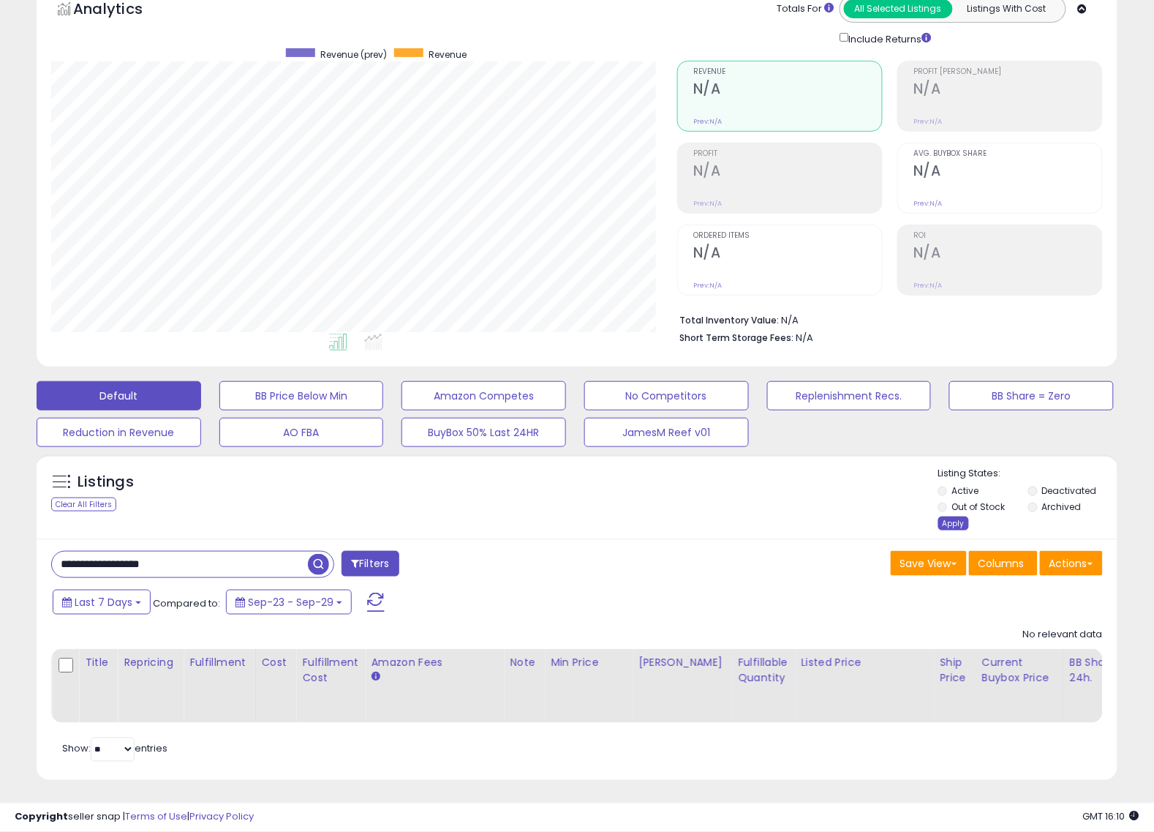
click at [950, 523] on div "Apply" at bounding box center [954, 523] width 31 height 14
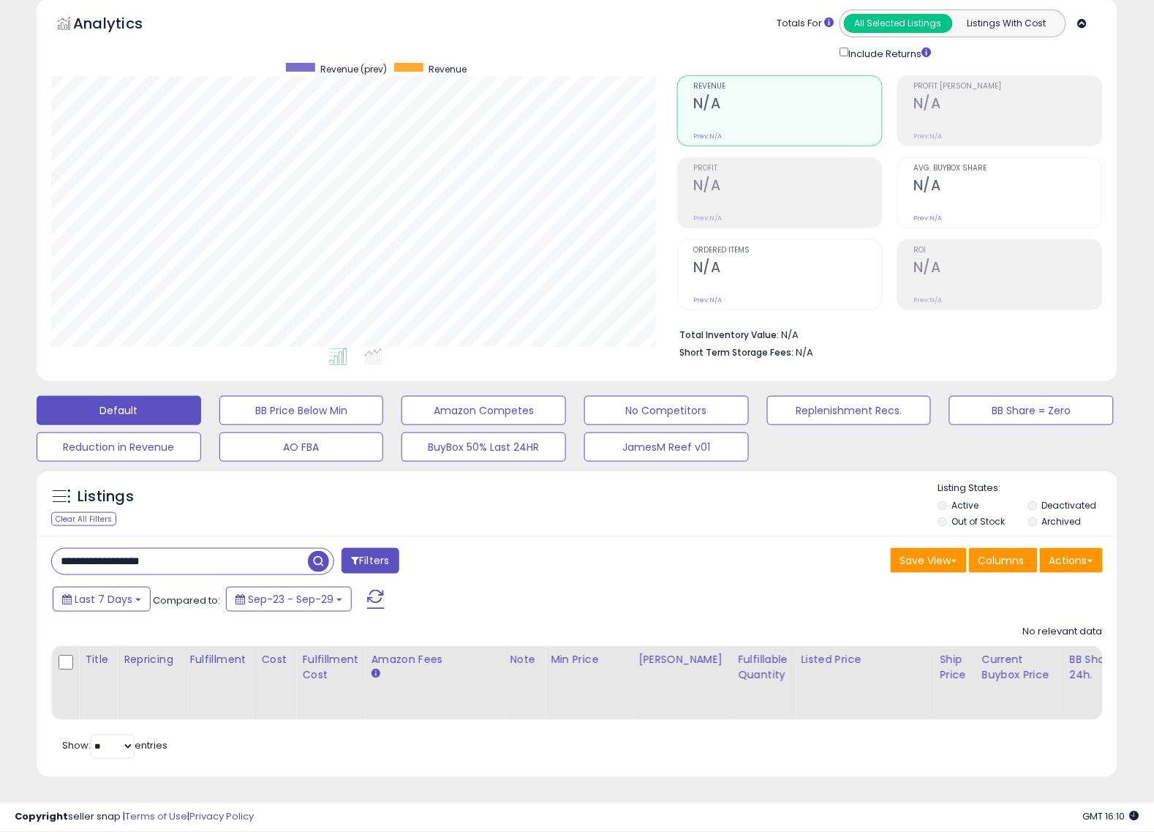
drag, startPoint x: 201, startPoint y: 544, endPoint x: 0, endPoint y: 547, distance: 201.2
click at [1, 547] on div "**********" at bounding box center [577, 389] width 1154 height 885
paste input "text"
click at [230, 551] on input "**********" at bounding box center [180, 562] width 256 height 26
drag, startPoint x: 230, startPoint y: 551, endPoint x: 31, endPoint y: 547, distance: 199.0
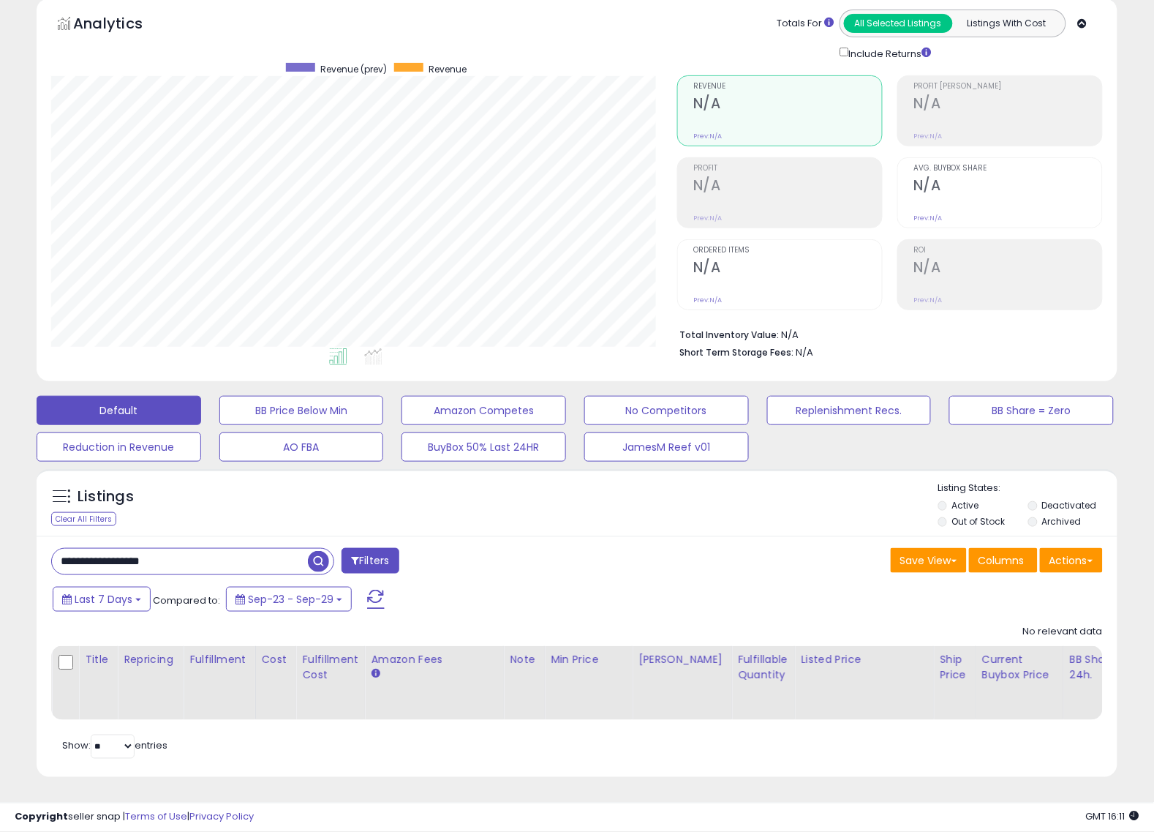
click at [31, 547] on div "Listings Clear All Filters" at bounding box center [577, 629] width 1103 height 334
paste input "text"
drag, startPoint x: 217, startPoint y: 549, endPoint x: 7, endPoint y: 525, distance: 210.6
click at [15, 533] on div "**********" at bounding box center [577, 378] width 1140 height 834
paste input "text"
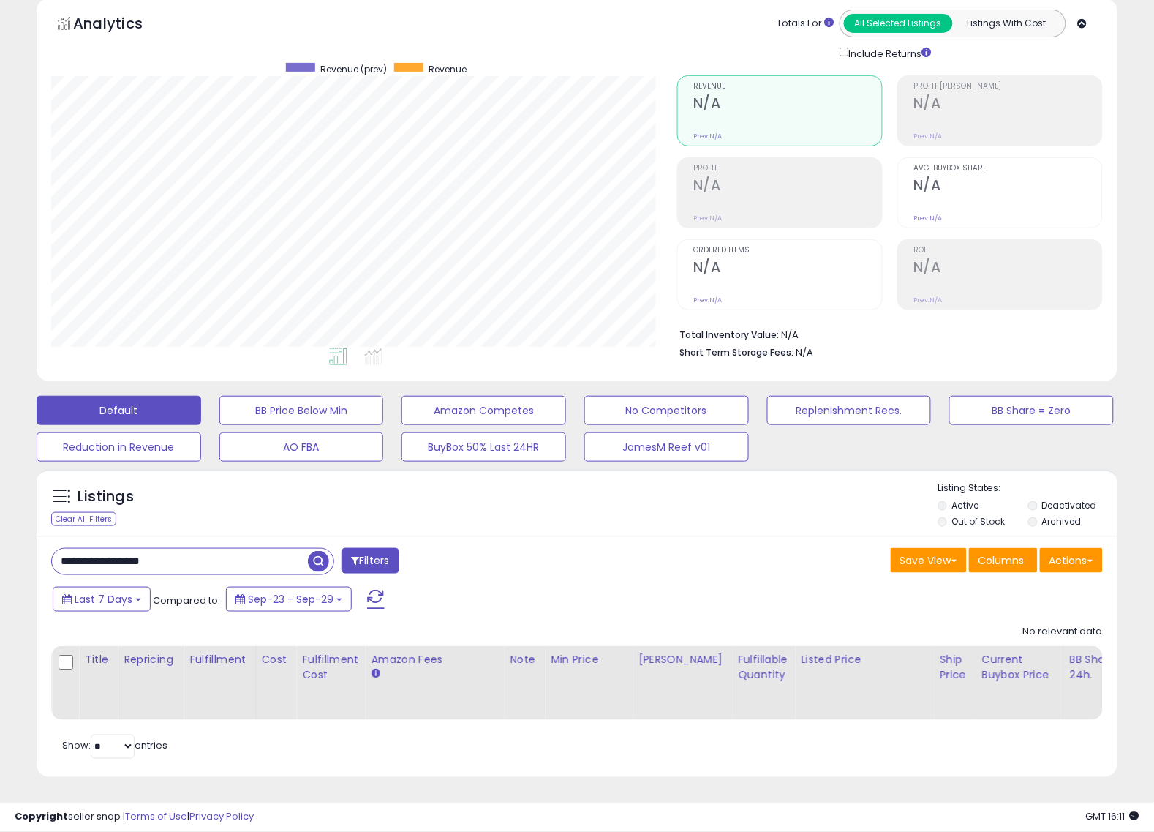
type input "**********"
